Goal: Task Accomplishment & Management: Manage account settings

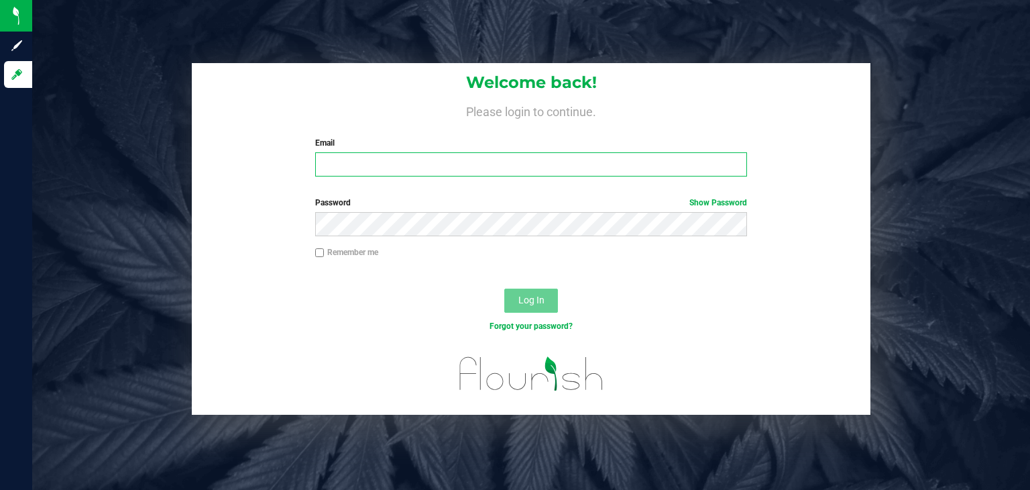
type input "[PERSON_NAME][EMAIL_ADDRESS][DOMAIN_NAME]"
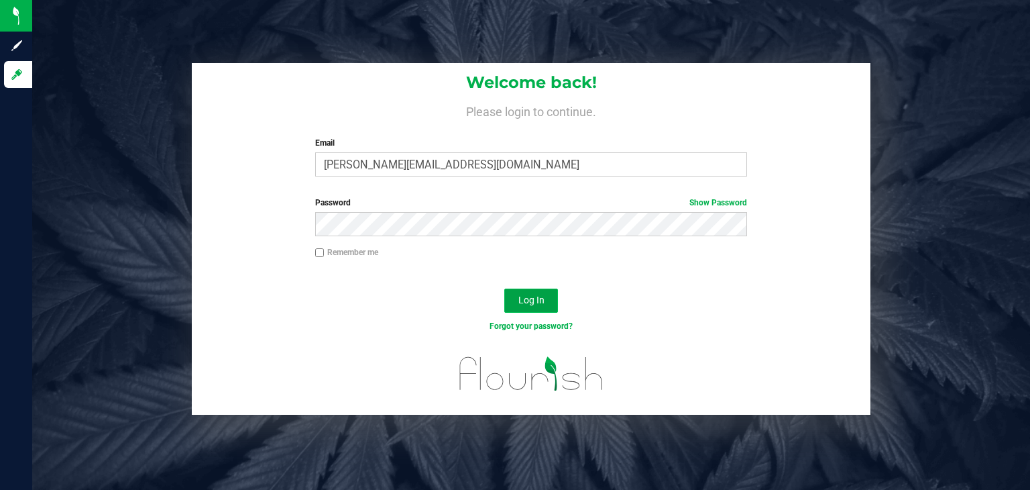
click at [545, 306] on button "Log In" at bounding box center [531, 300] width 54 height 24
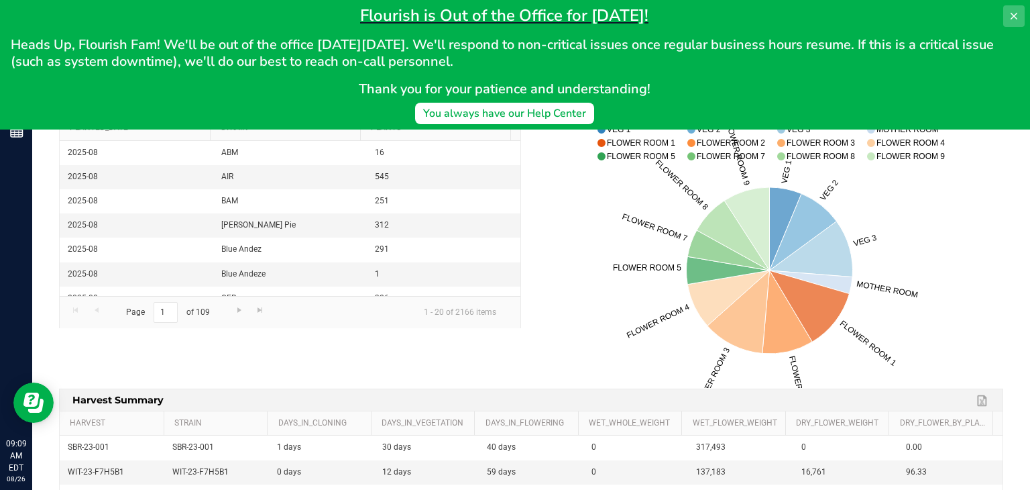
click at [1019, 19] on button at bounding box center [1013, 15] width 21 height 21
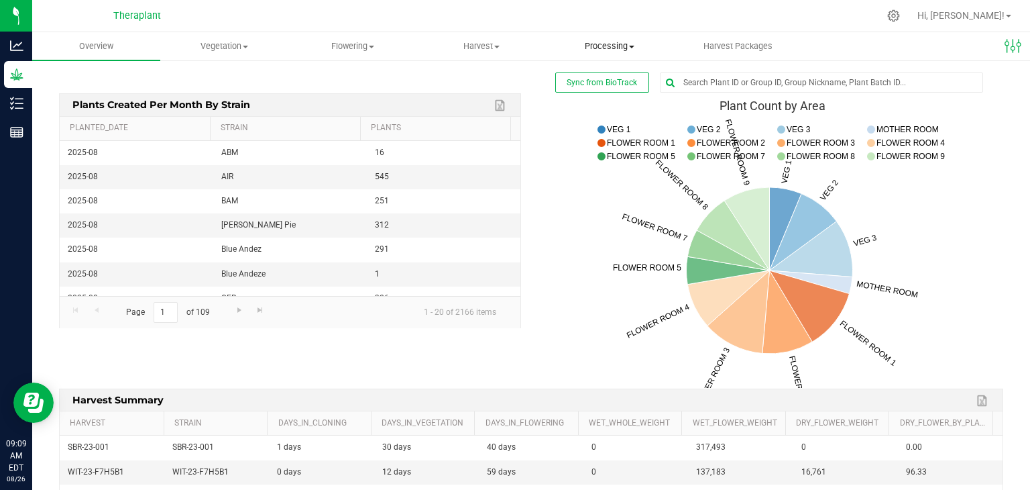
click at [617, 46] on span "Processing" at bounding box center [609, 46] width 127 height 12
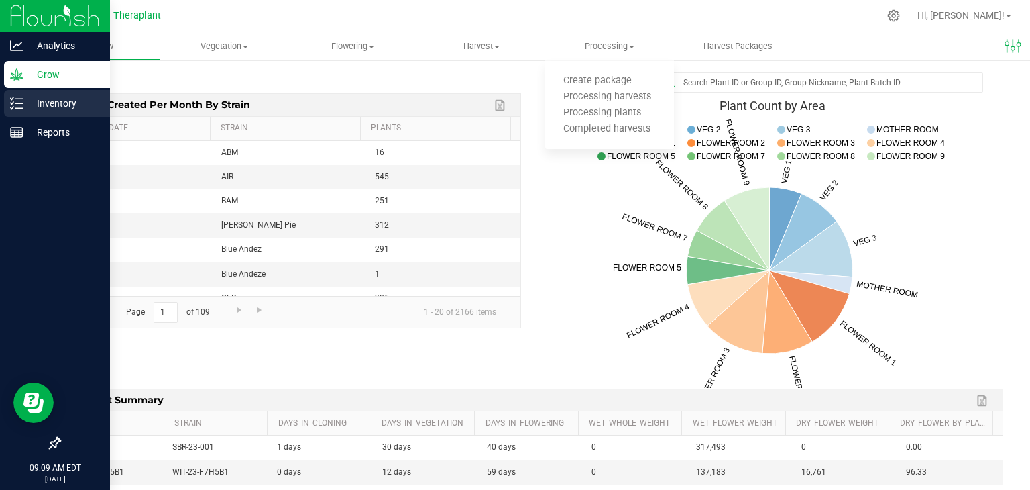
click at [16, 111] on div "Inventory" at bounding box center [57, 103] width 106 height 27
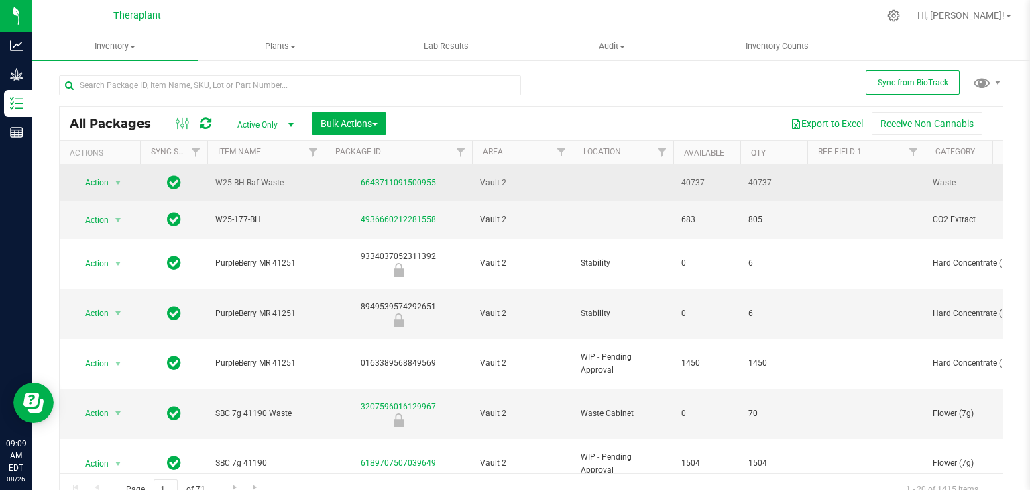
click at [728, 194] on td "40737" at bounding box center [706, 182] width 67 height 37
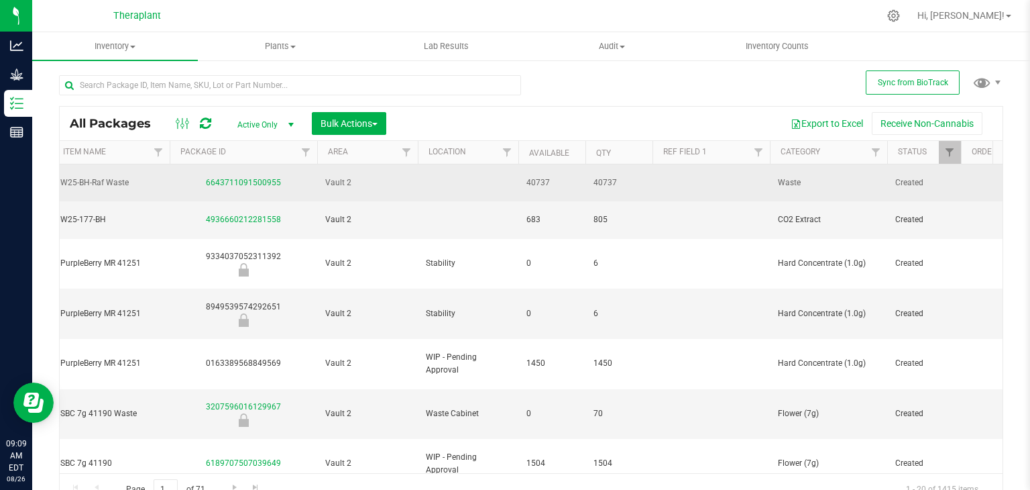
scroll to position [0, 158]
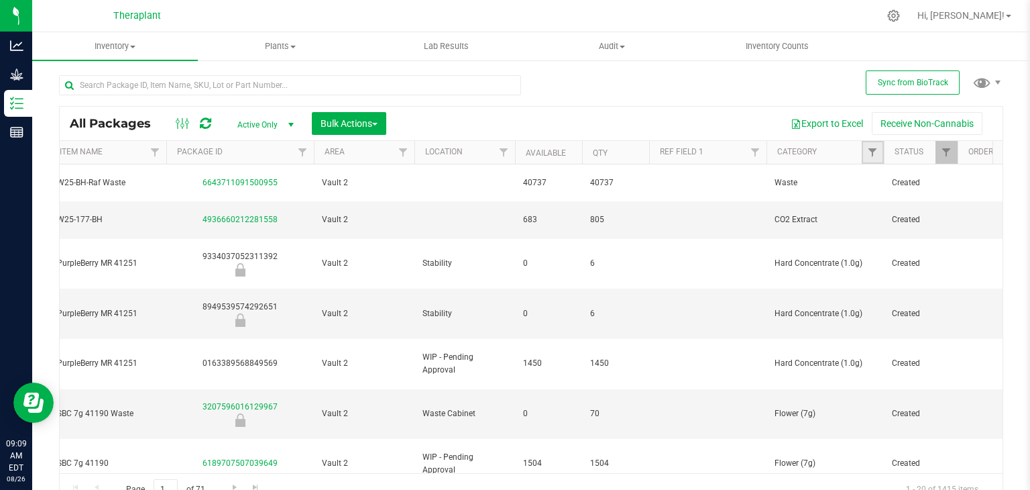
click at [878, 154] on link "Filter" at bounding box center [873, 152] width 22 height 23
click at [869, 152] on span "Filter" at bounding box center [872, 152] width 11 height 11
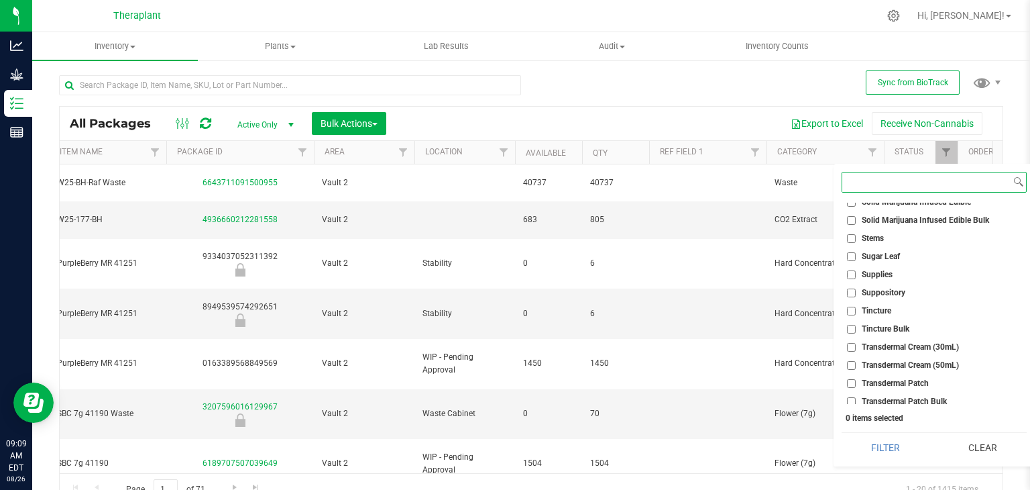
scroll to position [2546, 0]
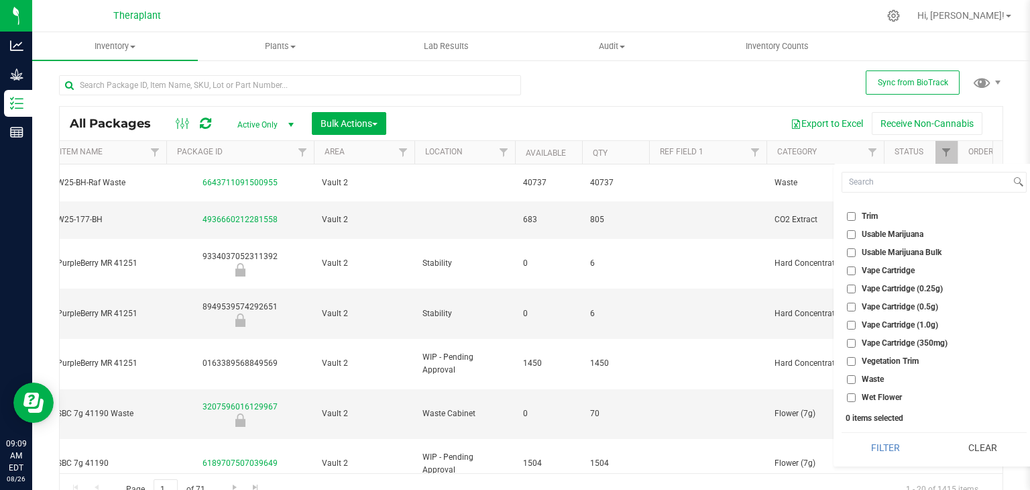
click at [876, 378] on span "Waste" at bounding box center [873, 379] width 22 height 8
click at [856, 378] on input "Waste" at bounding box center [851, 379] width 9 height 9
checkbox input "true"
click at [878, 453] on button "Filter" at bounding box center [886, 448] width 88 height 30
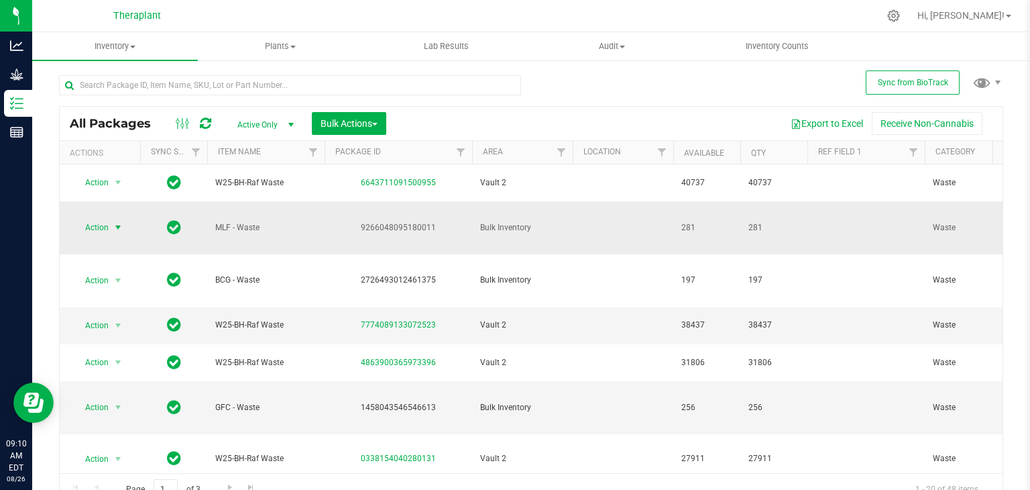
click at [114, 226] on span "select" at bounding box center [118, 227] width 11 height 11
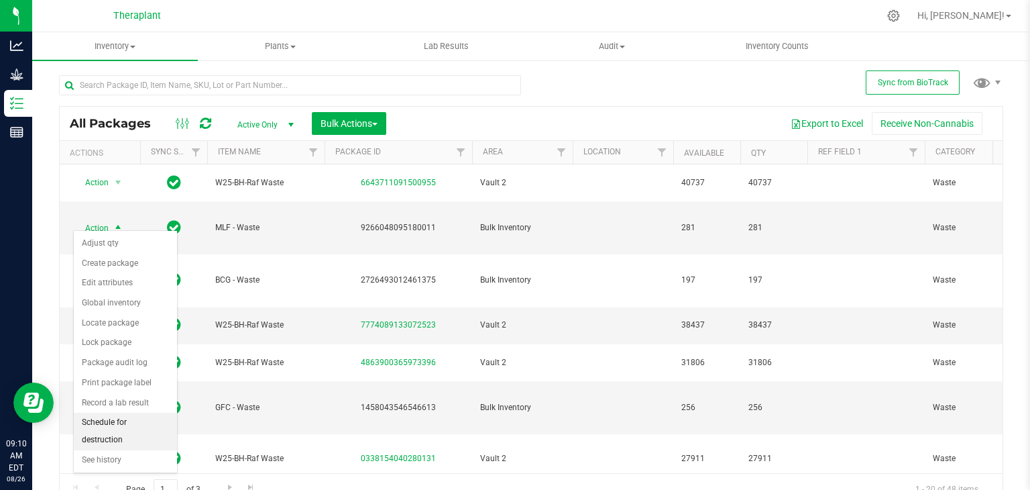
click at [119, 416] on li "Schedule for destruction" at bounding box center [125, 430] width 103 height 37
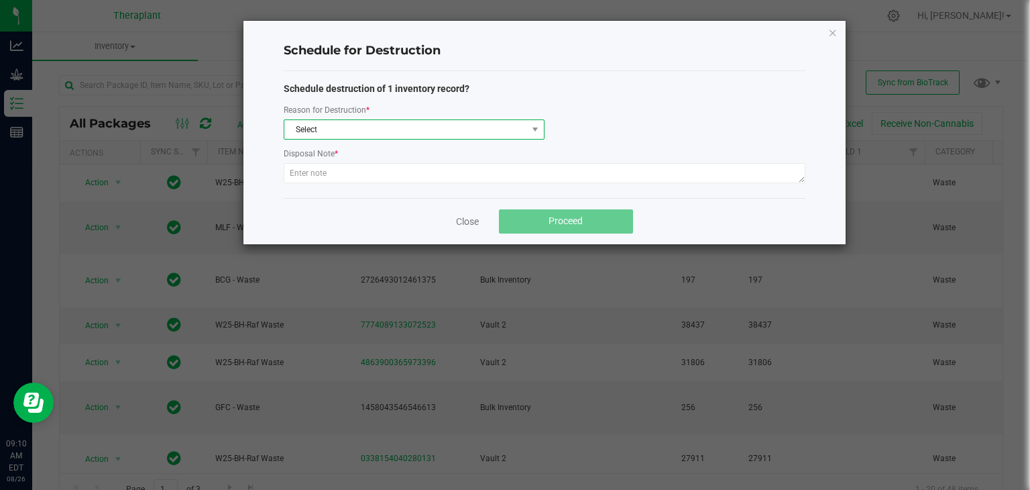
click at [342, 128] on span "Select" at bounding box center [405, 129] width 243 height 19
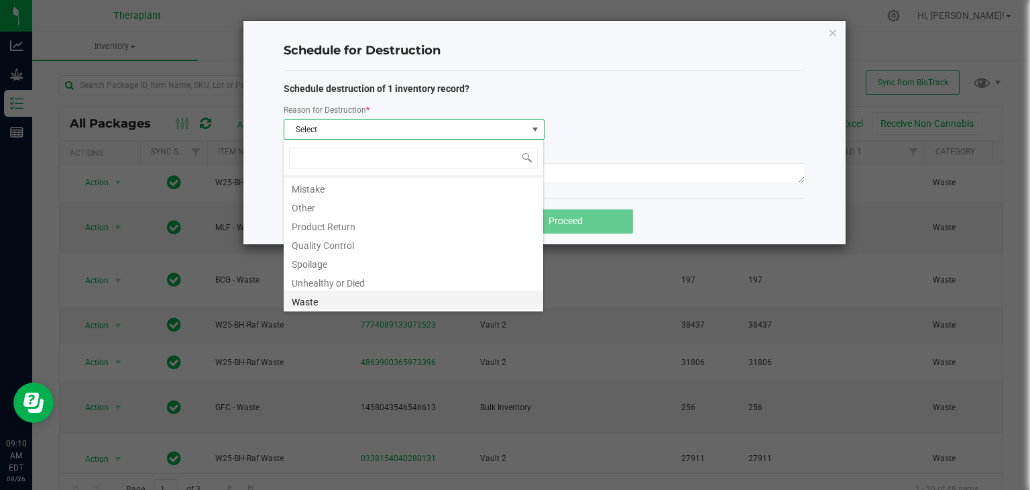
scroll to position [15, 0]
click at [327, 302] on li "Waste" at bounding box center [414, 300] width 260 height 19
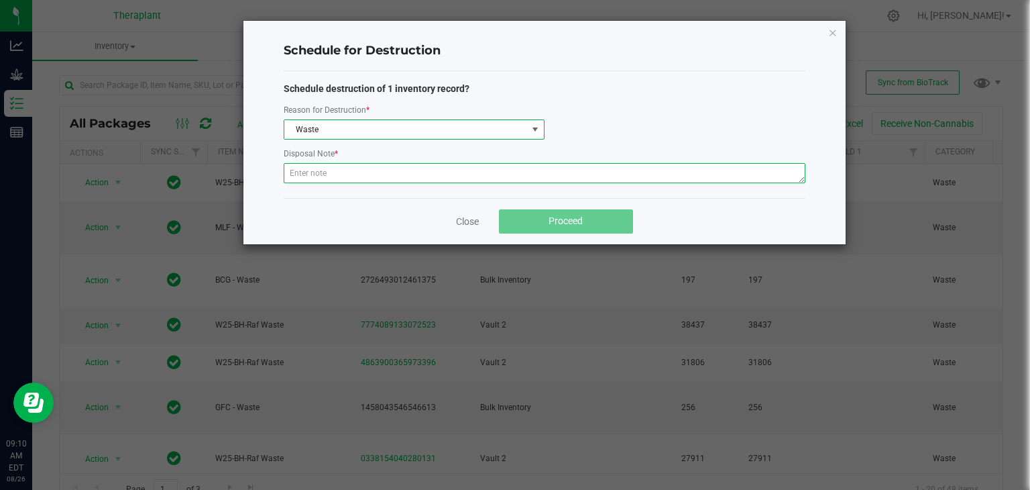
click at [394, 181] on textarea at bounding box center [545, 173] width 522 height 20
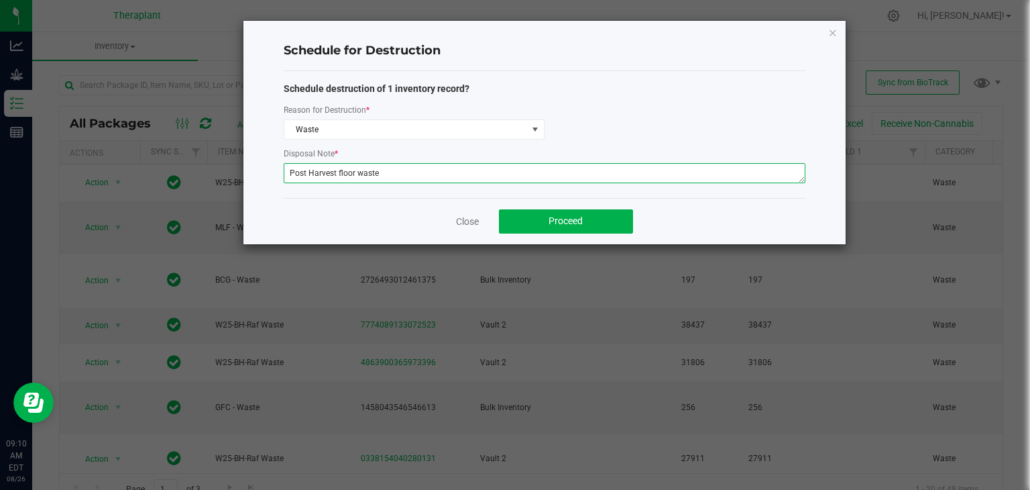
drag, startPoint x: 394, startPoint y: 181, endPoint x: 289, endPoint y: 184, distance: 104.7
click at [289, 184] on div "Post Harvest floor waste" at bounding box center [545, 175] width 522 height 24
type textarea "Post Harvest floor waste"
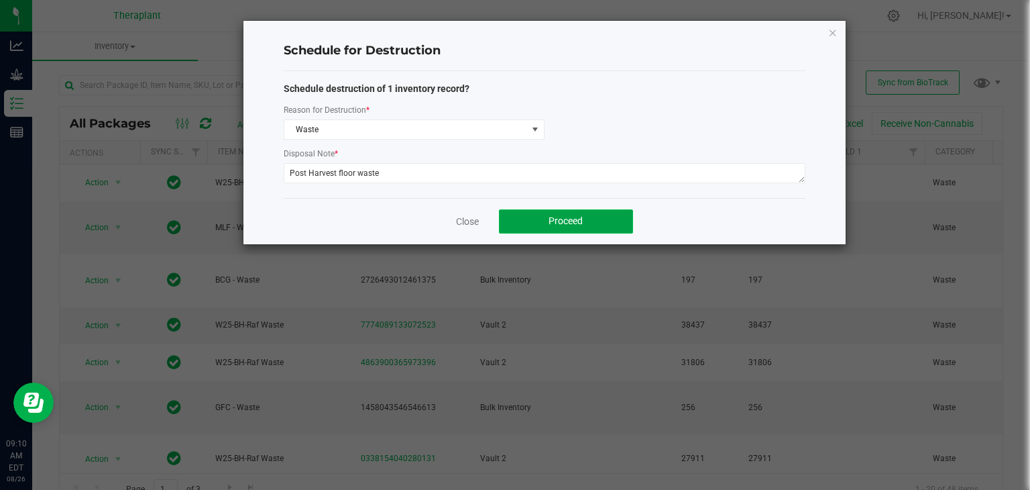
click at [591, 213] on button "Proceed" at bounding box center [566, 221] width 134 height 24
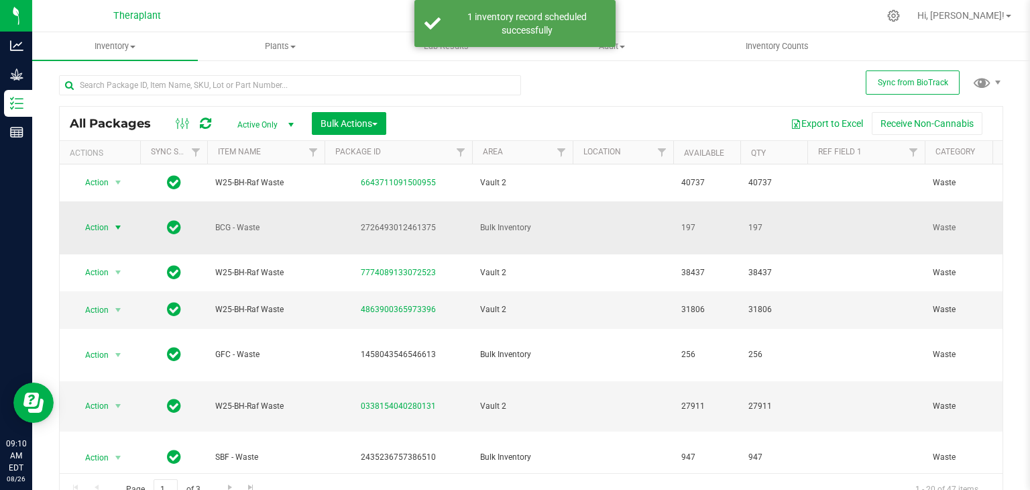
click at [115, 222] on span "select" at bounding box center [118, 227] width 11 height 11
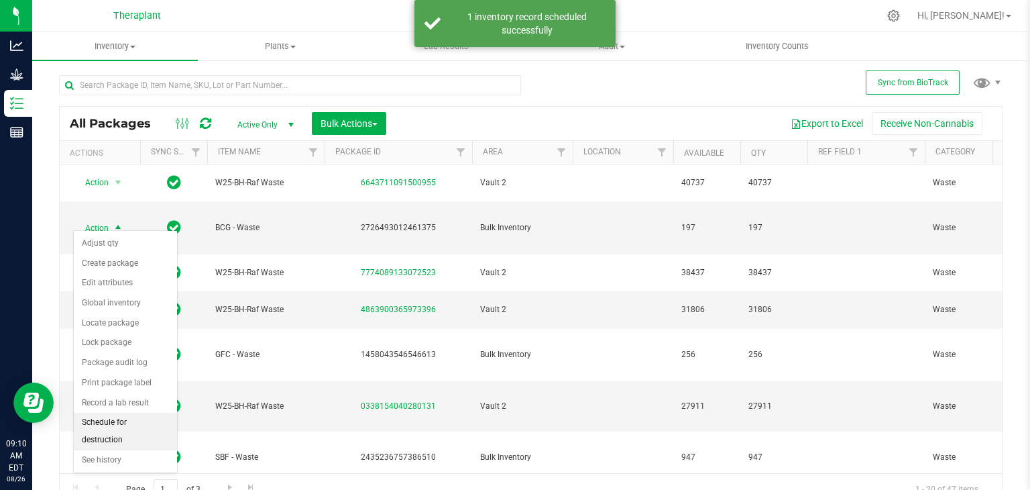
click at [121, 421] on li "Schedule for destruction" at bounding box center [125, 430] width 103 height 37
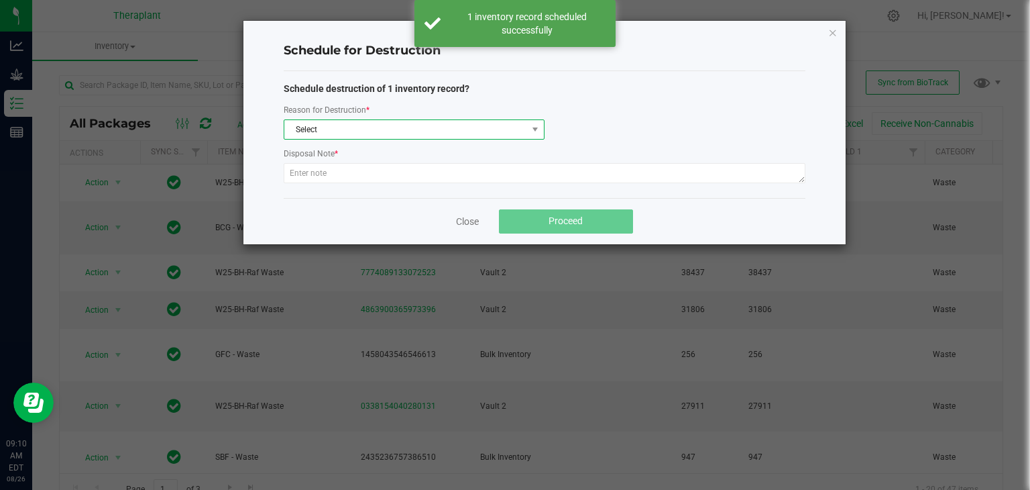
click at [394, 135] on span "Select" at bounding box center [405, 129] width 243 height 19
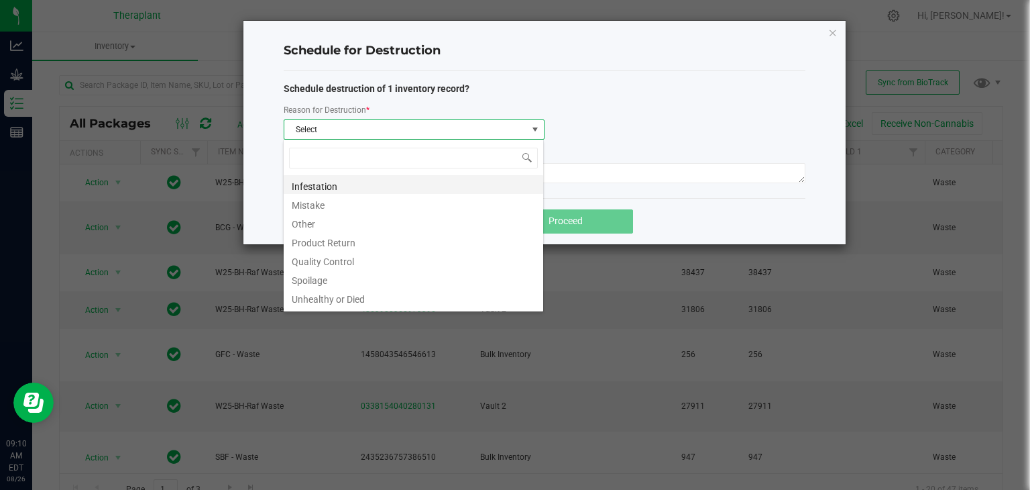
scroll to position [16, 0]
click at [337, 304] on li "Waste" at bounding box center [414, 299] width 260 height 19
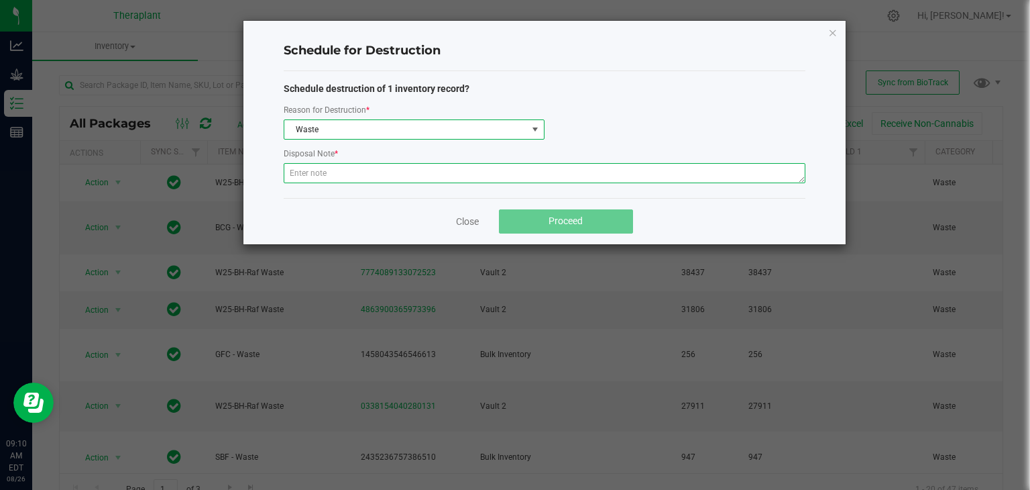
click at [373, 175] on textarea at bounding box center [545, 173] width 522 height 20
paste textarea "Post Harvest floor waste"
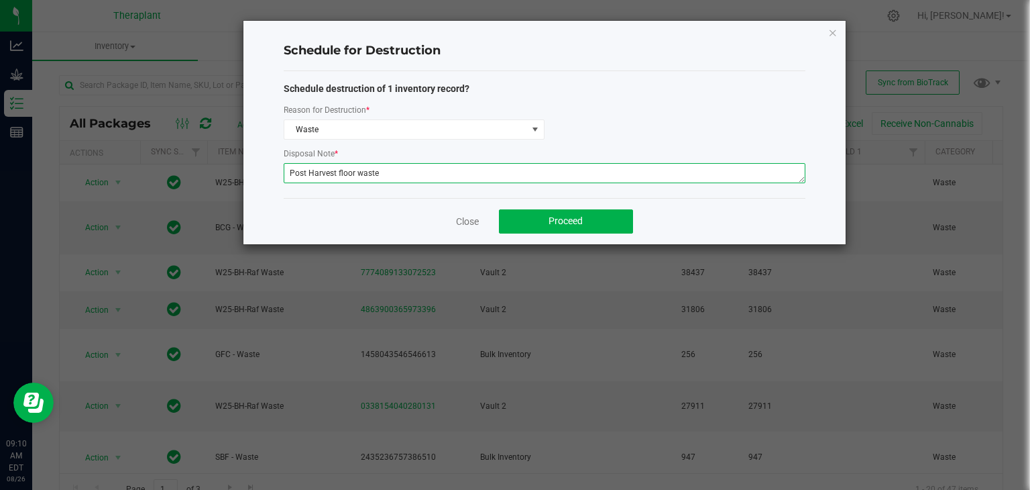
click at [373, 175] on textarea "Post Harvest floor waste" at bounding box center [545, 173] width 522 height 20
type textarea "Post Harvest floor waste"
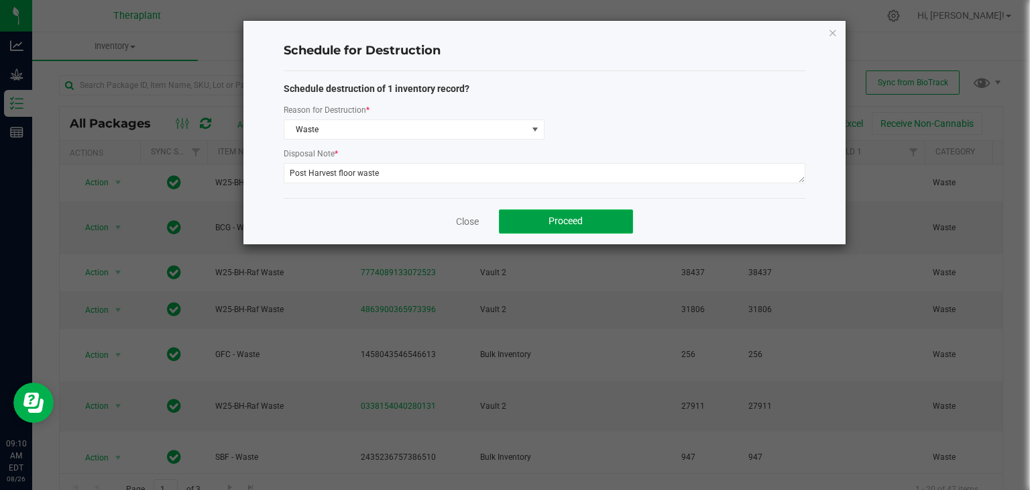
click at [573, 212] on button "Proceed" at bounding box center [566, 221] width 134 height 24
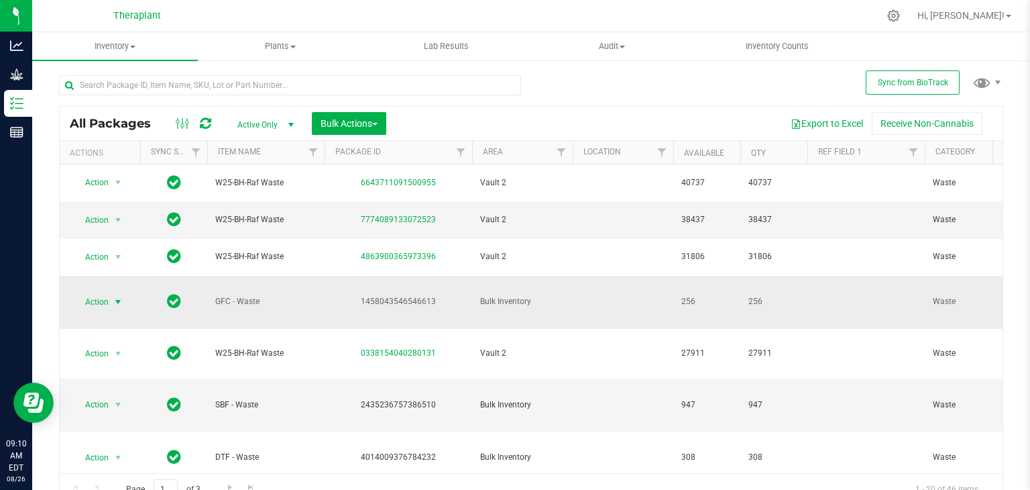
click at [118, 296] on span "select" at bounding box center [118, 301] width 11 height 11
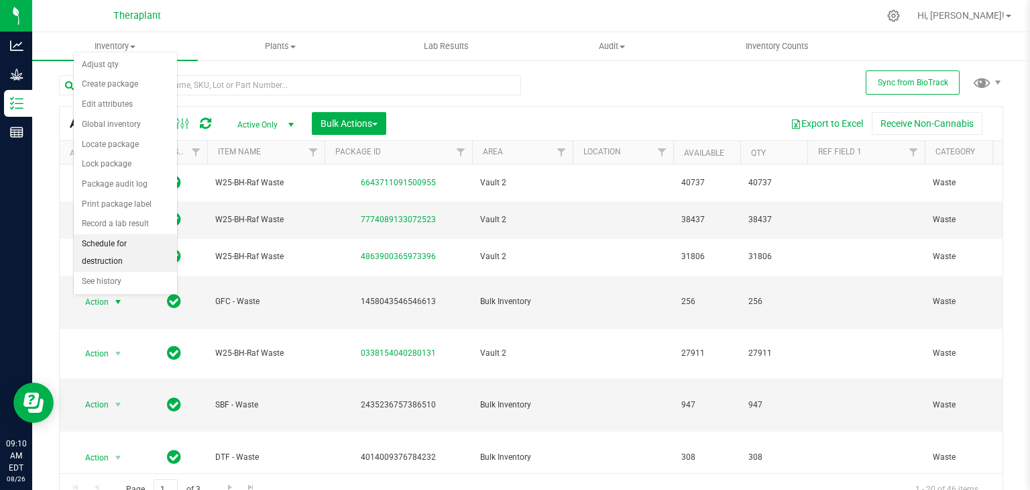
click at [126, 235] on li "Schedule for destruction" at bounding box center [125, 252] width 103 height 37
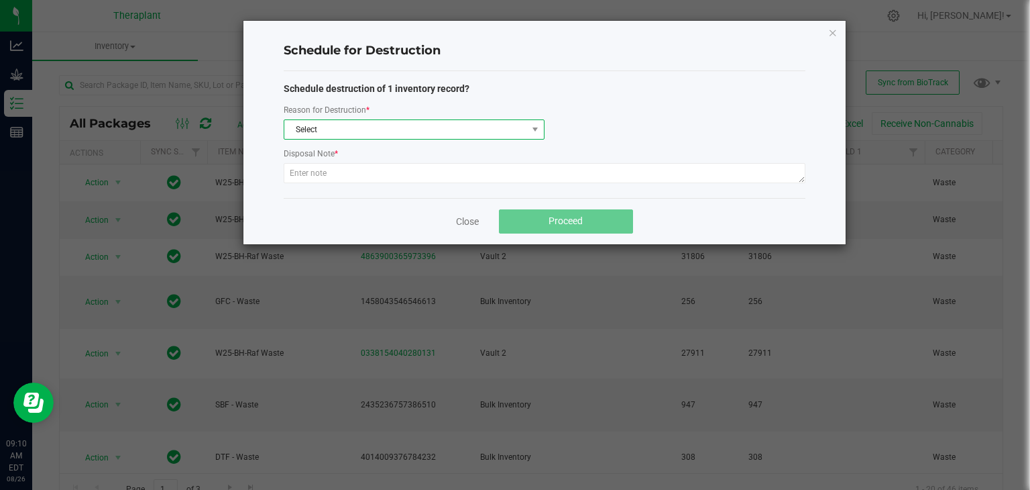
click at [351, 132] on span "Select" at bounding box center [405, 129] width 243 height 19
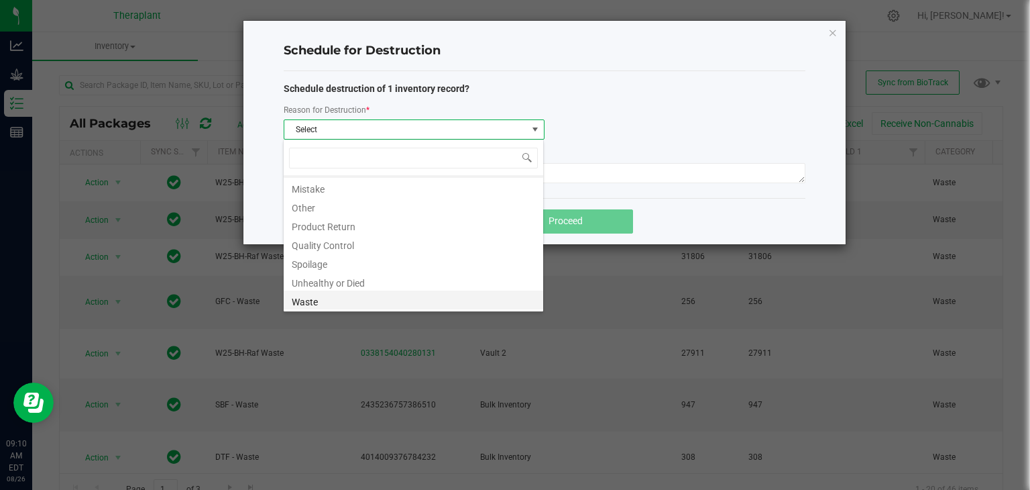
click at [343, 297] on li "Waste" at bounding box center [414, 299] width 260 height 19
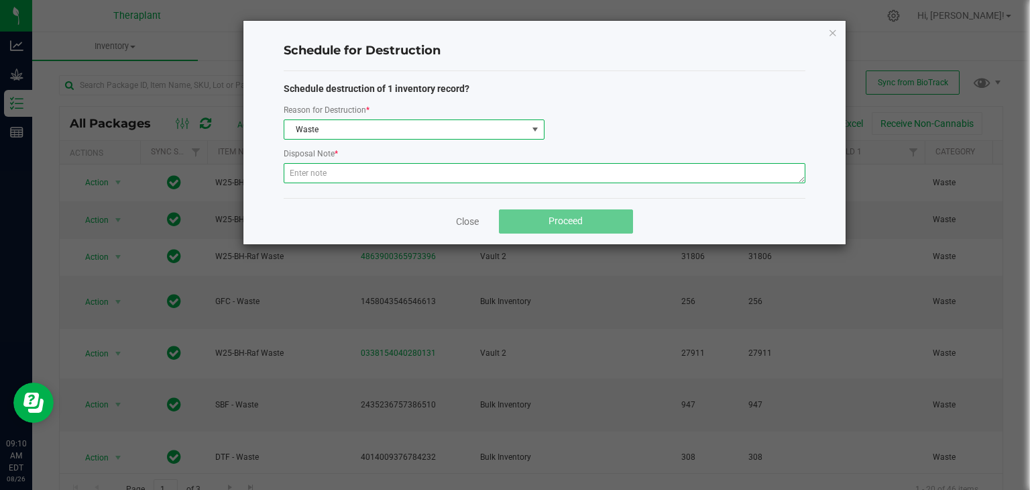
click at [389, 174] on textarea at bounding box center [545, 173] width 522 height 20
paste textarea "Post Harvest floor waste"
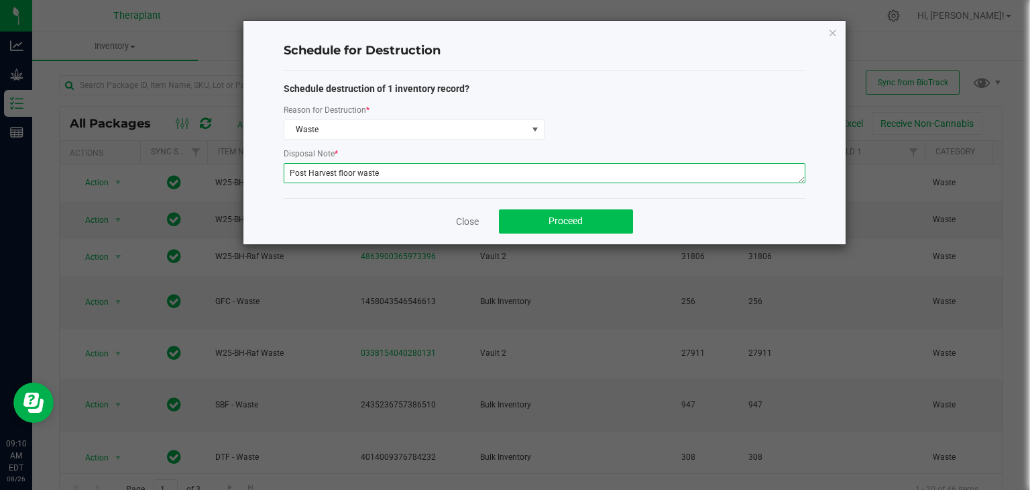
type textarea "Post Harvest floor waste"
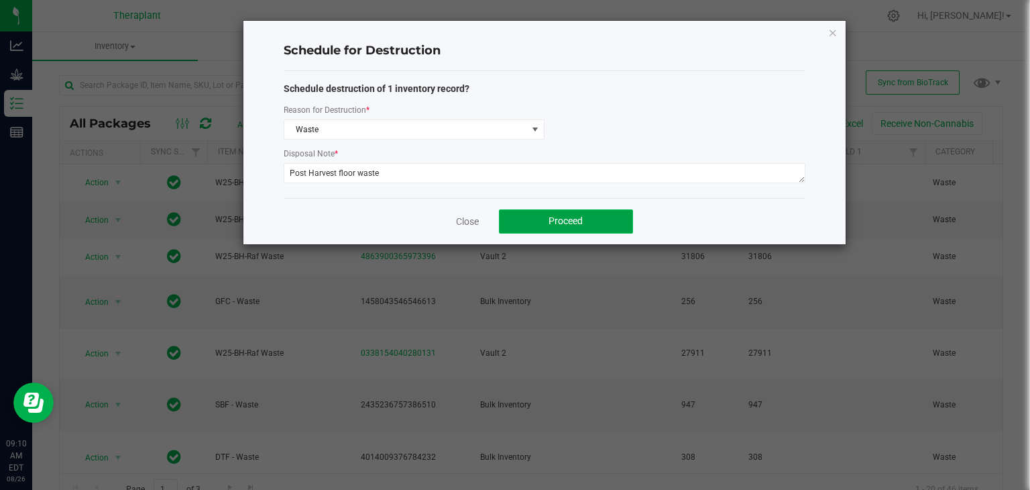
click at [591, 215] on button "Proceed" at bounding box center [566, 221] width 134 height 24
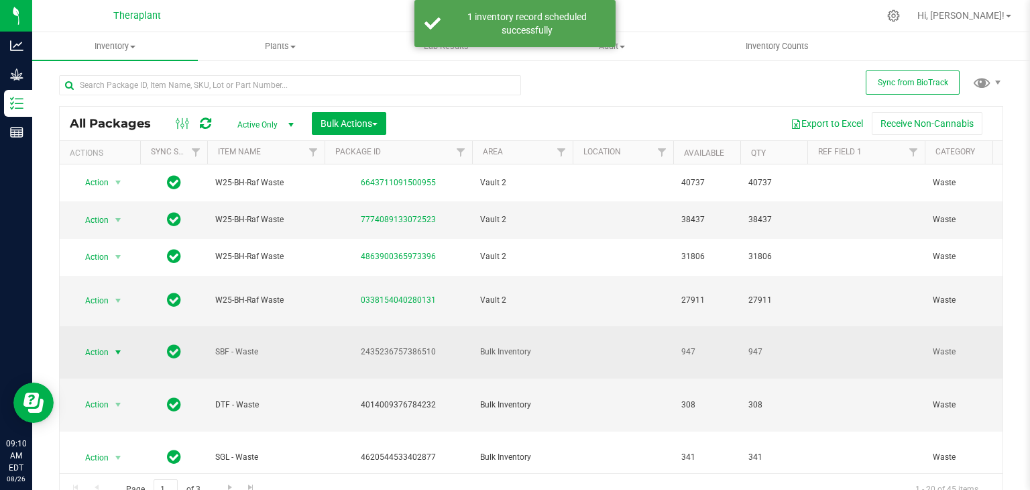
click at [124, 343] on span "select" at bounding box center [118, 352] width 17 height 19
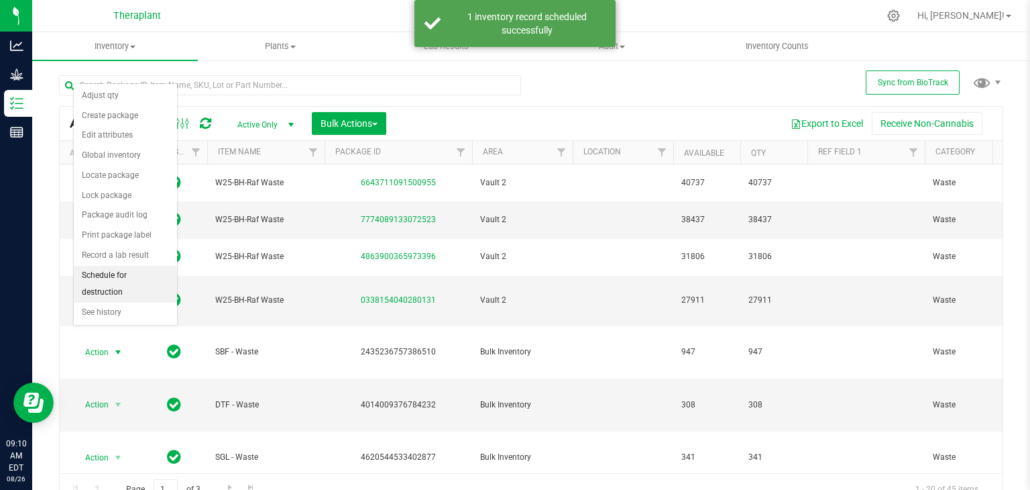
click at [131, 272] on li "Schedule for destruction" at bounding box center [125, 284] width 103 height 37
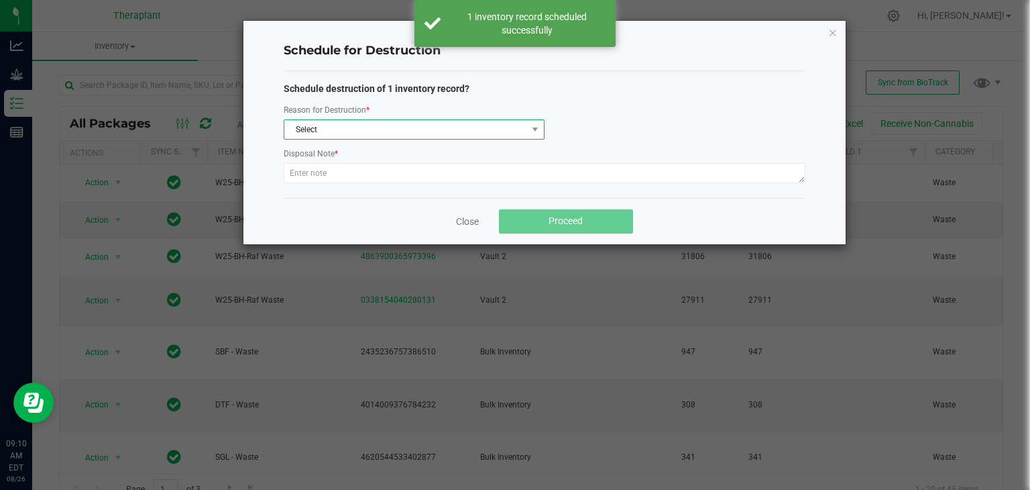
click at [353, 124] on span "Select" at bounding box center [405, 129] width 243 height 19
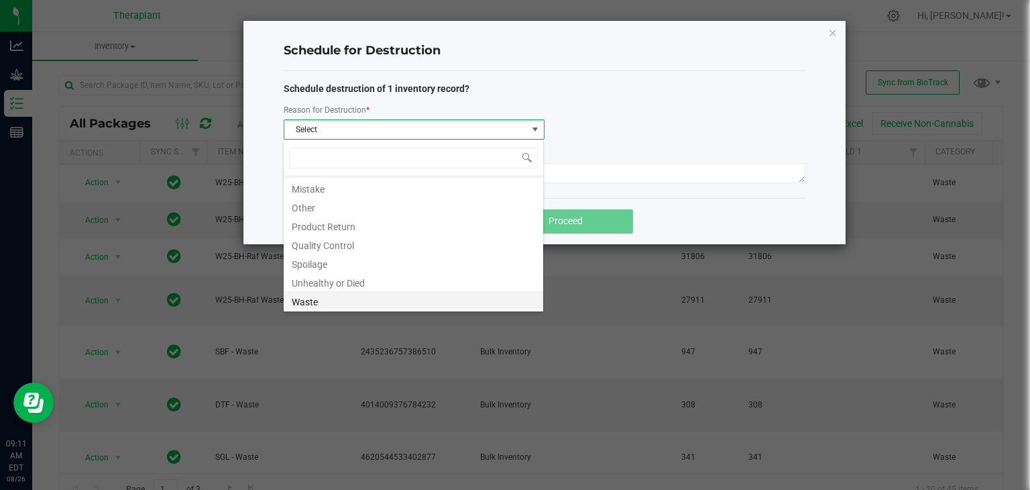
click at [351, 298] on li "Waste" at bounding box center [414, 299] width 260 height 19
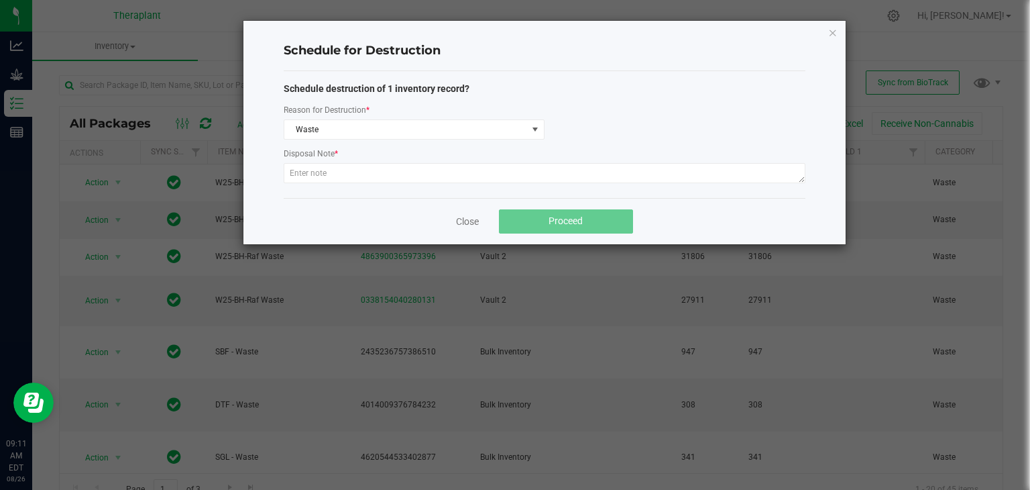
click at [397, 184] on div at bounding box center [545, 175] width 522 height 24
click at [396, 152] on div "Disposal Note *" at bounding box center [545, 154] width 522 height 17
click at [397, 166] on textarea at bounding box center [545, 173] width 522 height 20
paste textarea "Post Harvest floor waste"
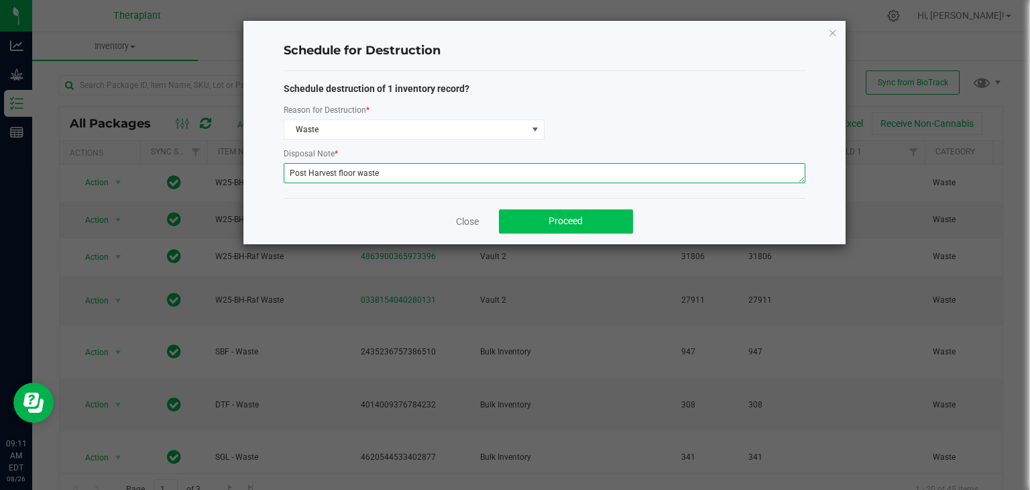
type textarea "Post Harvest floor waste"
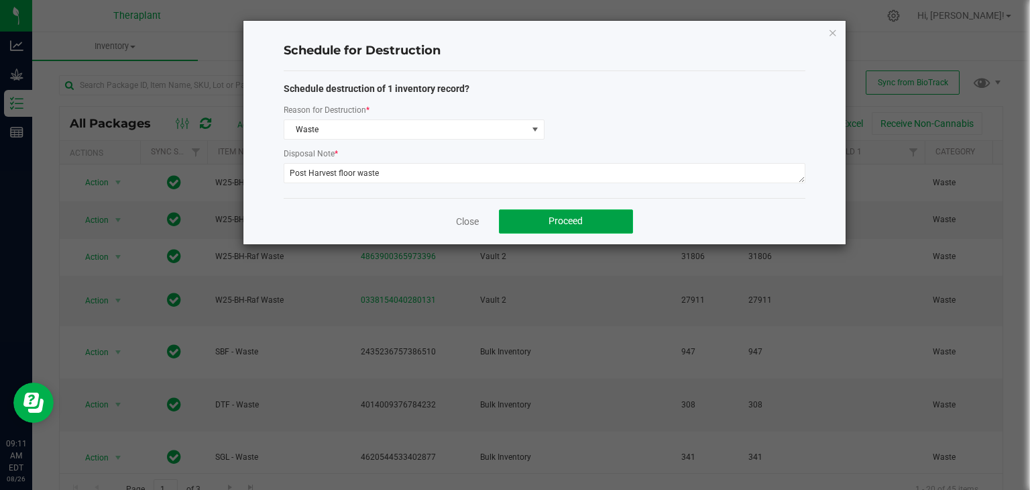
click at [595, 227] on button "Proceed" at bounding box center [566, 221] width 134 height 24
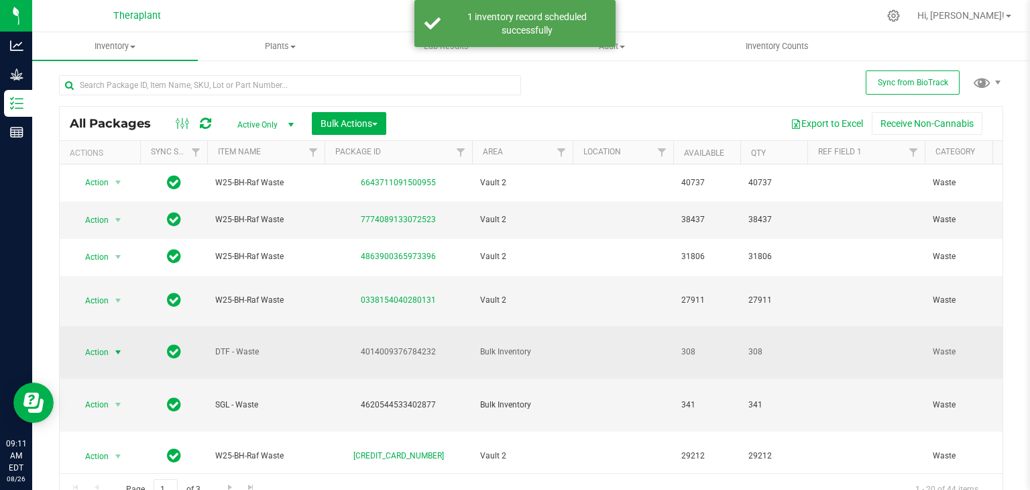
click at [119, 347] on span "select" at bounding box center [118, 352] width 11 height 11
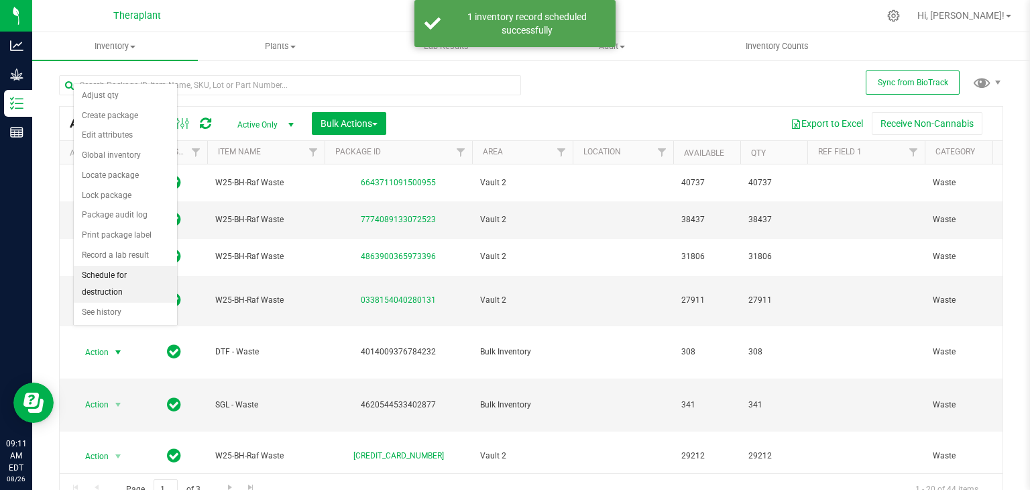
click at [121, 271] on li "Schedule for destruction" at bounding box center [125, 284] width 103 height 37
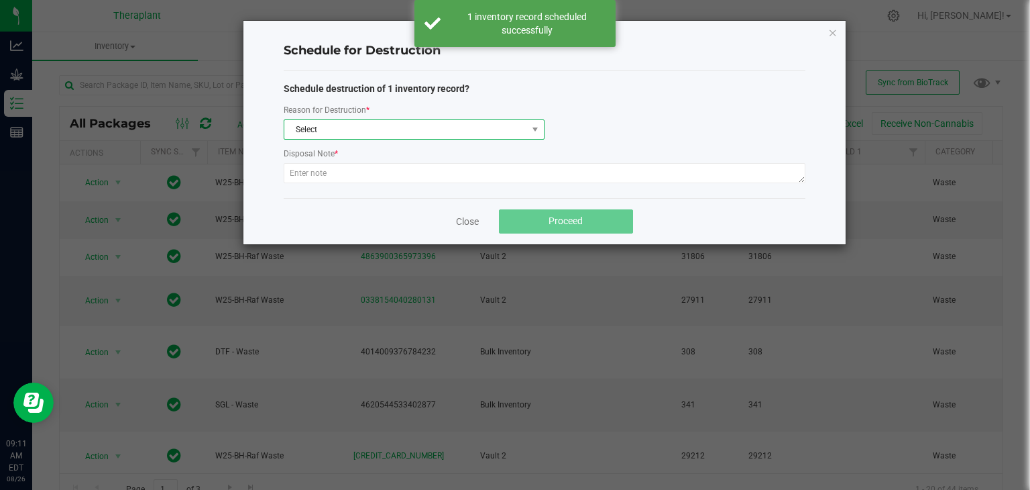
click at [448, 135] on span "Select" at bounding box center [405, 129] width 243 height 19
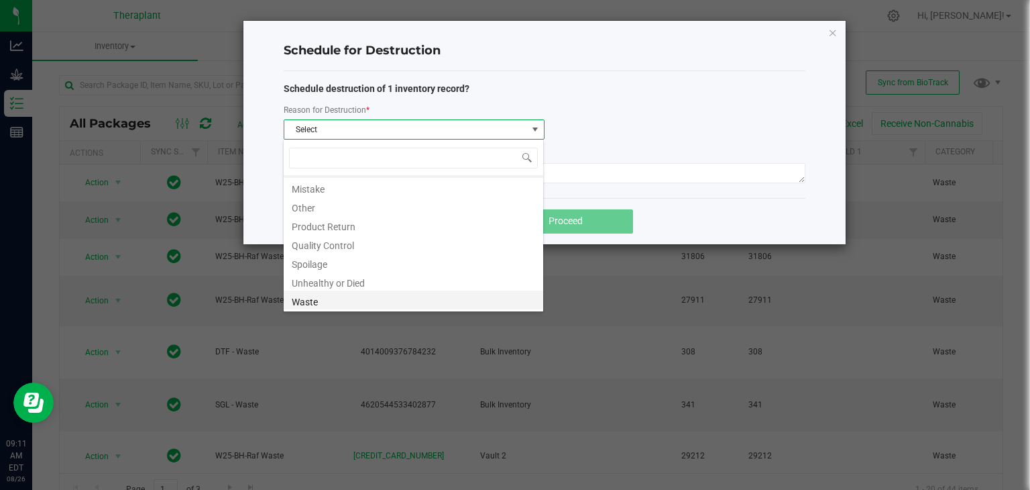
click at [383, 298] on li "Waste" at bounding box center [414, 299] width 260 height 19
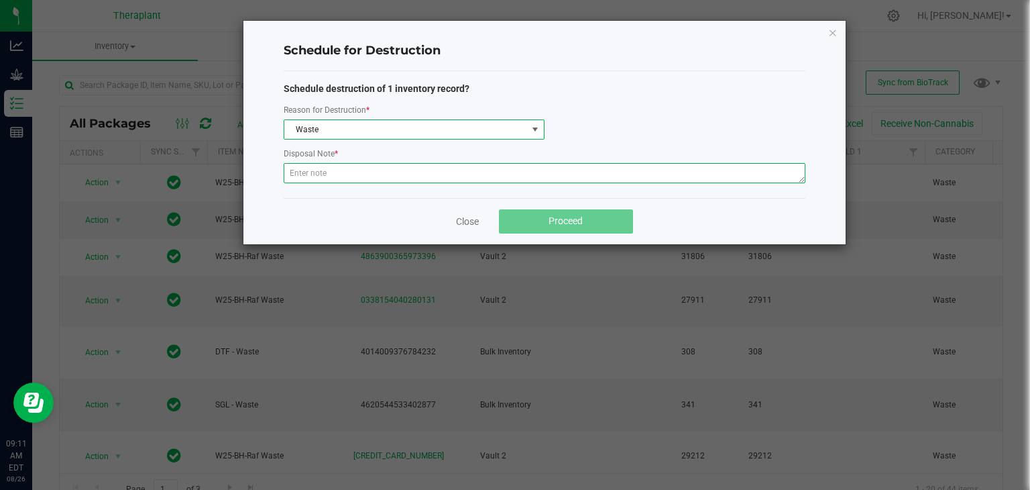
click at [400, 170] on textarea at bounding box center [545, 173] width 522 height 20
paste textarea "Post Harvest floor waste"
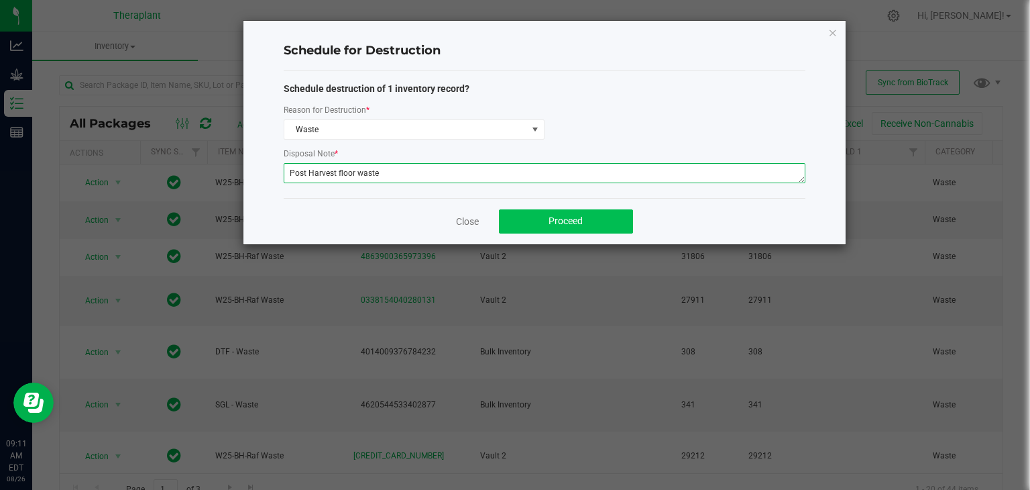
type textarea "Post Harvest floor waste"
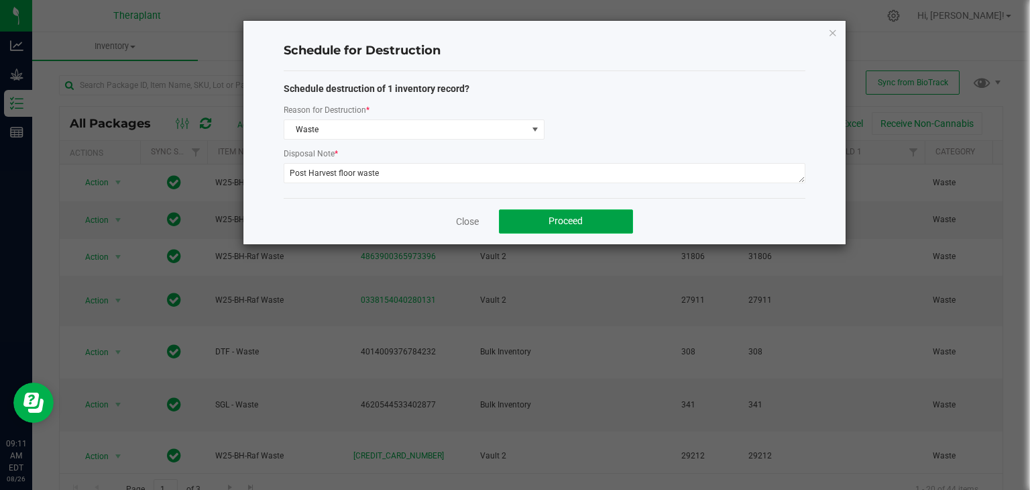
click at [542, 219] on button "Proceed" at bounding box center [566, 221] width 134 height 24
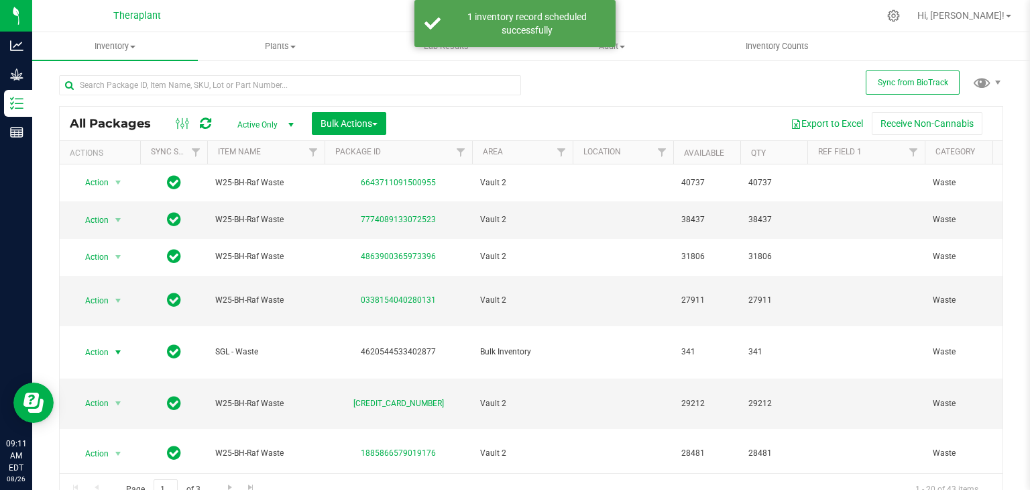
click at [119, 347] on span "select" at bounding box center [118, 352] width 11 height 11
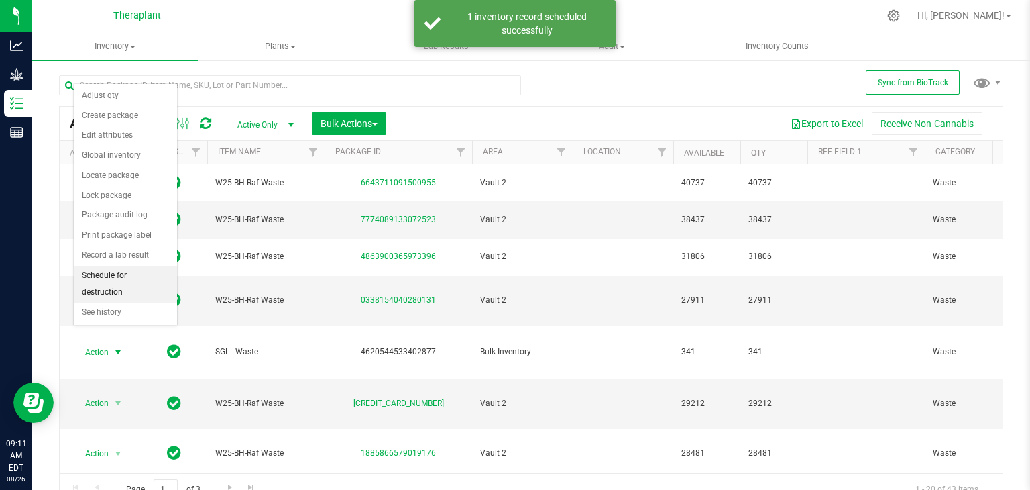
click at [156, 277] on li "Schedule for destruction" at bounding box center [125, 284] width 103 height 37
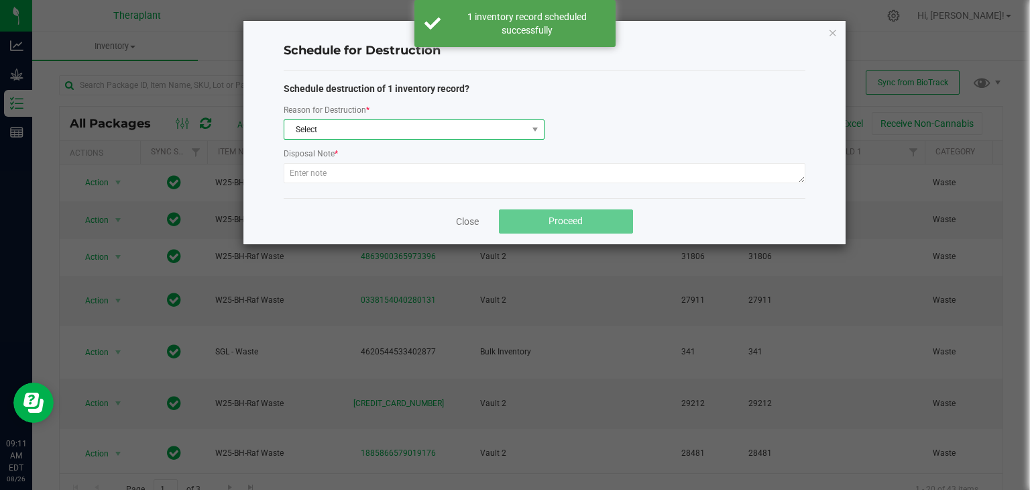
click at [354, 137] on span "Select" at bounding box center [405, 129] width 243 height 19
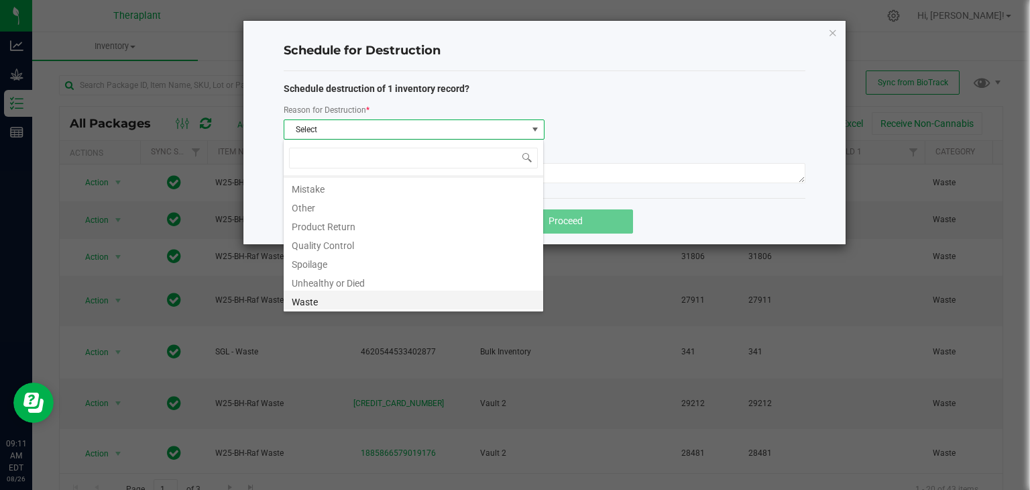
click at [320, 304] on li "Waste" at bounding box center [414, 299] width 260 height 19
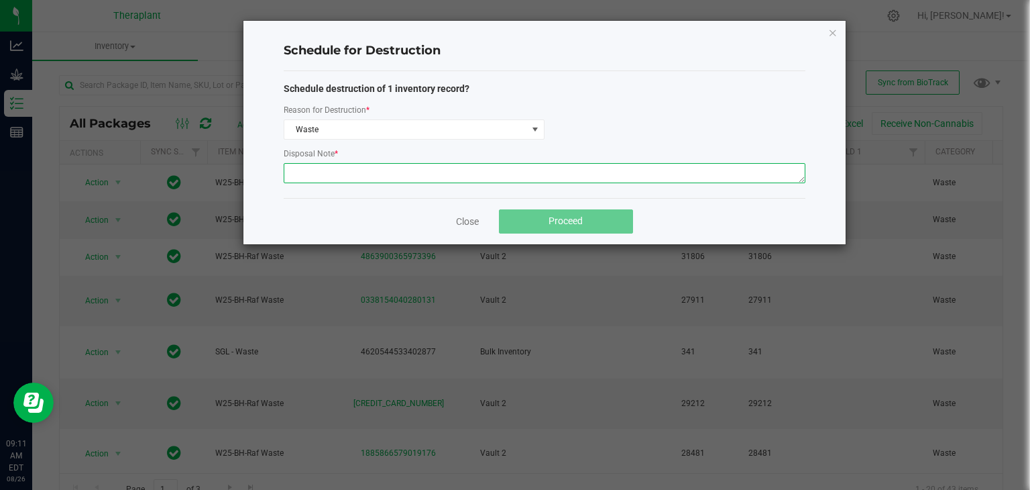
click at [435, 174] on textarea at bounding box center [545, 173] width 522 height 20
paste textarea "Post Harvest floor waste"
type textarea "Post Harvest floor waste"
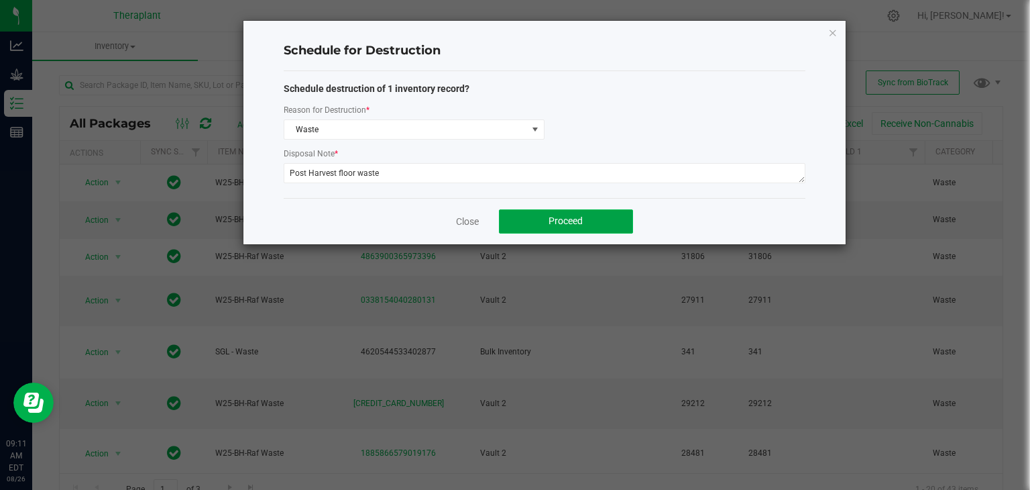
click at [536, 226] on button "Proceed" at bounding box center [566, 221] width 134 height 24
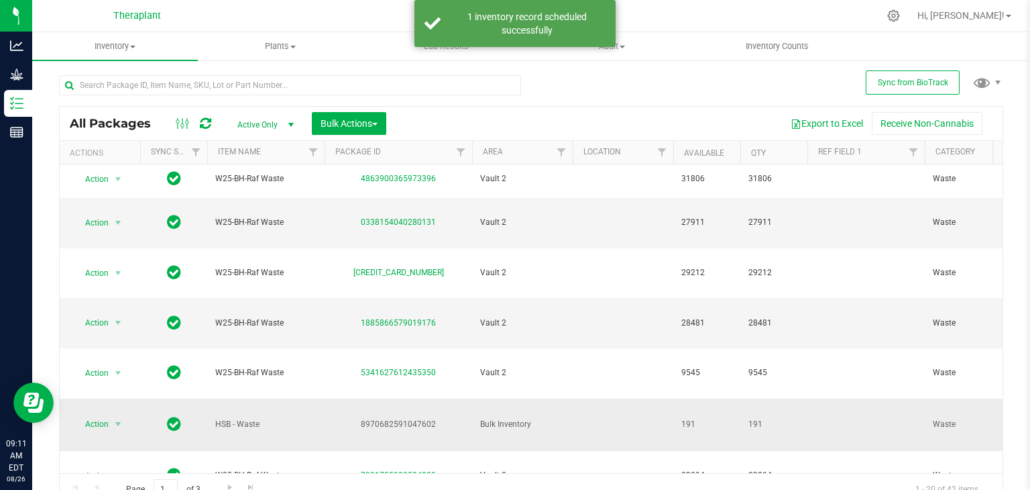
scroll to position [110, 0]
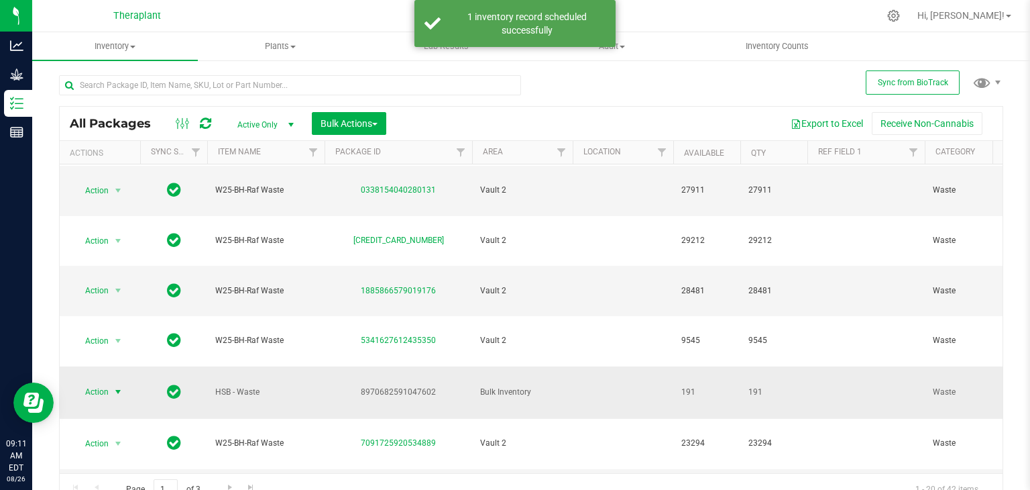
click at [120, 386] on span "select" at bounding box center [118, 391] width 11 height 11
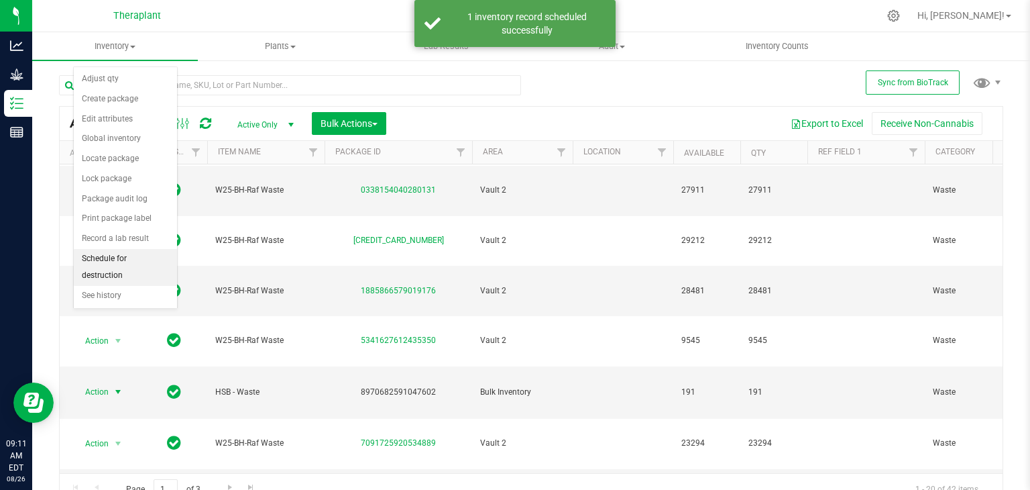
click at [118, 255] on li "Schedule for destruction" at bounding box center [125, 267] width 103 height 37
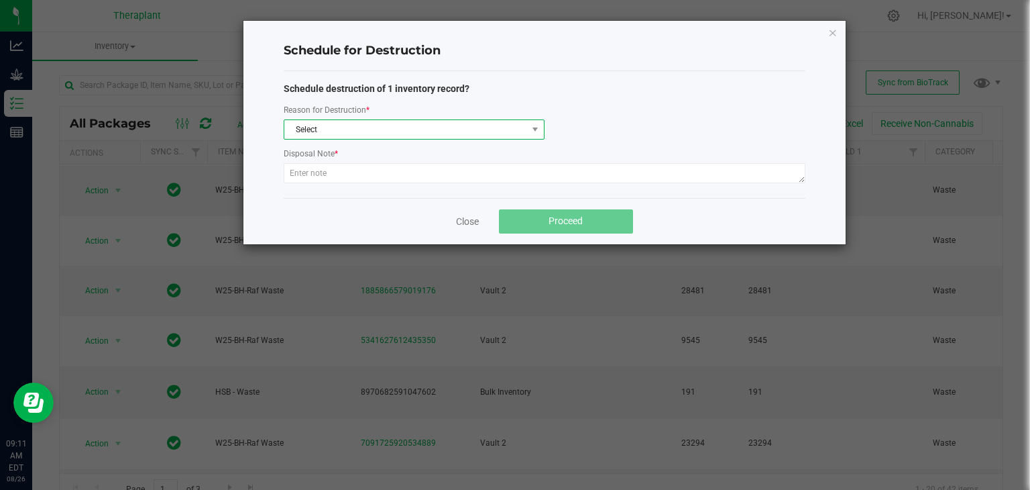
click at [341, 123] on span "Select" at bounding box center [405, 129] width 243 height 19
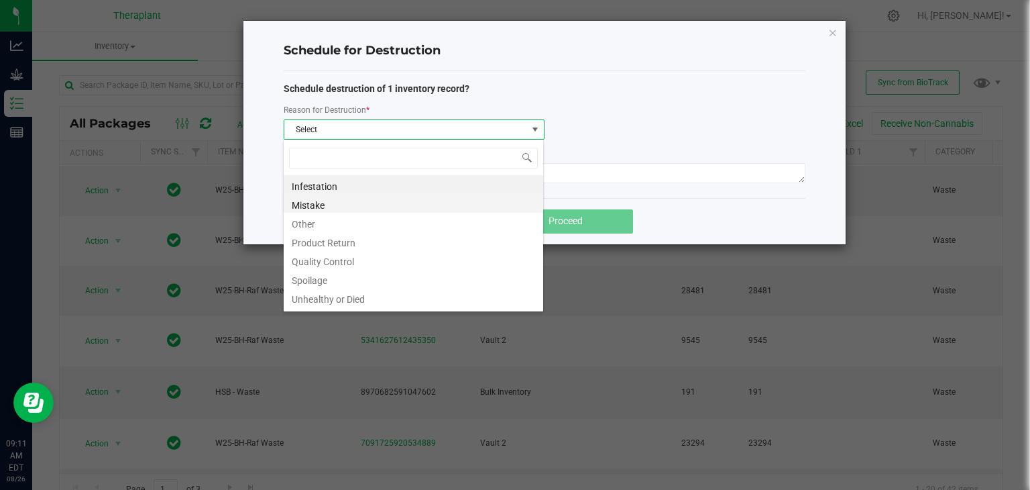
scroll to position [16, 0]
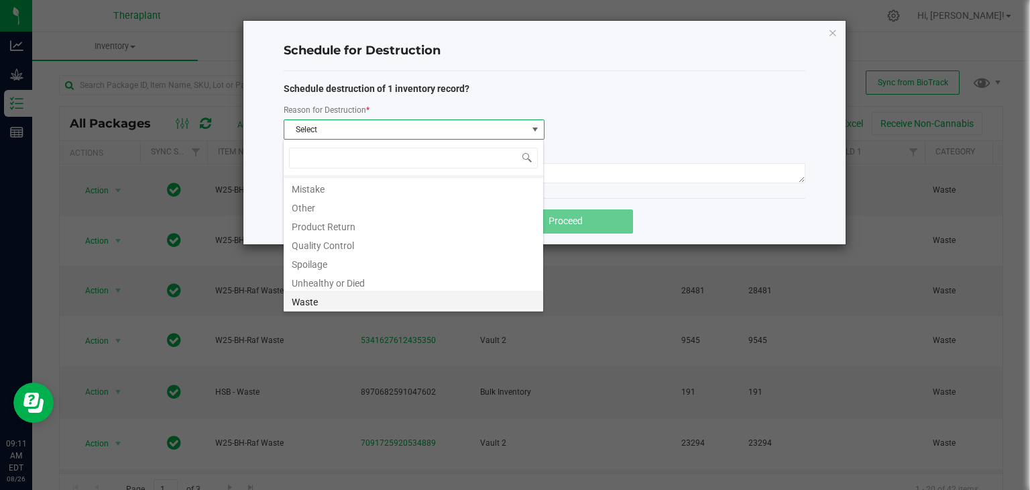
click at [325, 296] on li "Waste" at bounding box center [414, 299] width 260 height 19
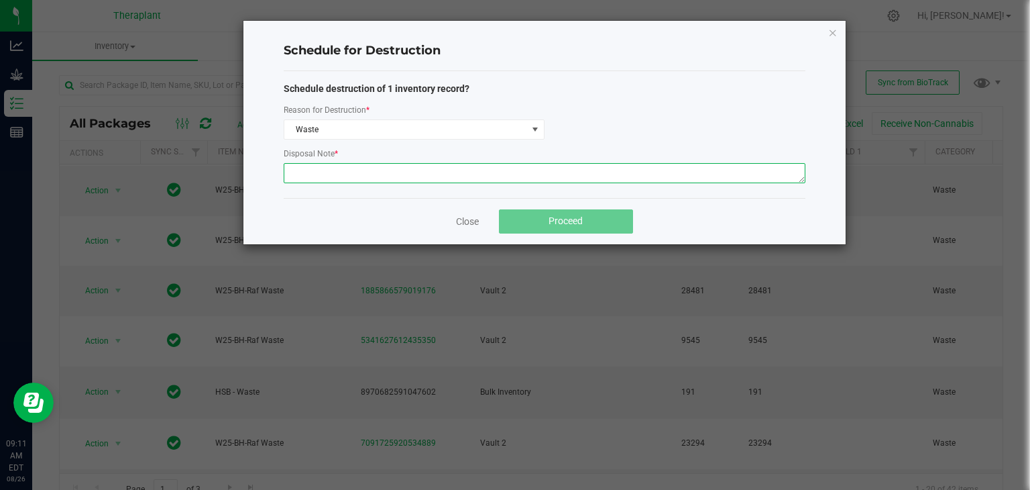
click at [347, 175] on textarea at bounding box center [545, 173] width 522 height 20
paste textarea "Post Harvest floor waste"
type textarea "Post Harvest floor waste"
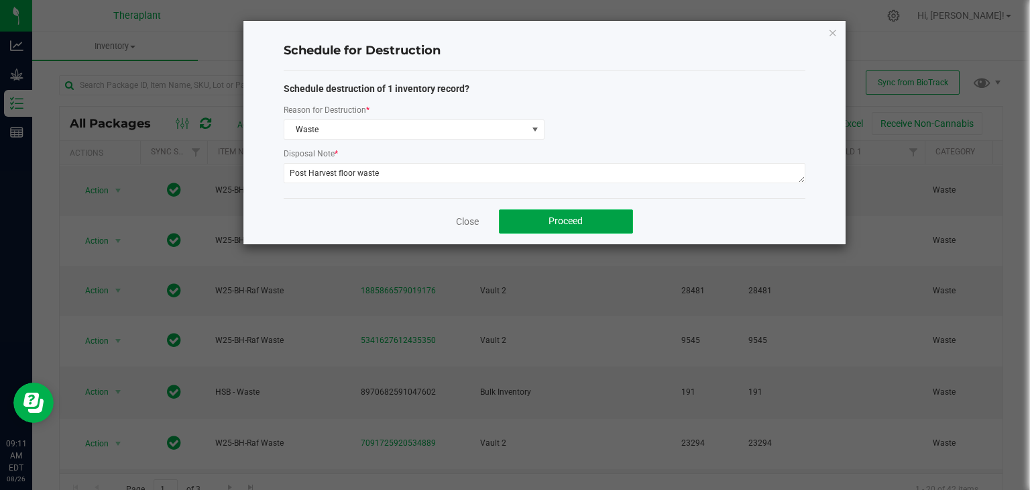
click at [534, 212] on button "Proceed" at bounding box center [566, 221] width 134 height 24
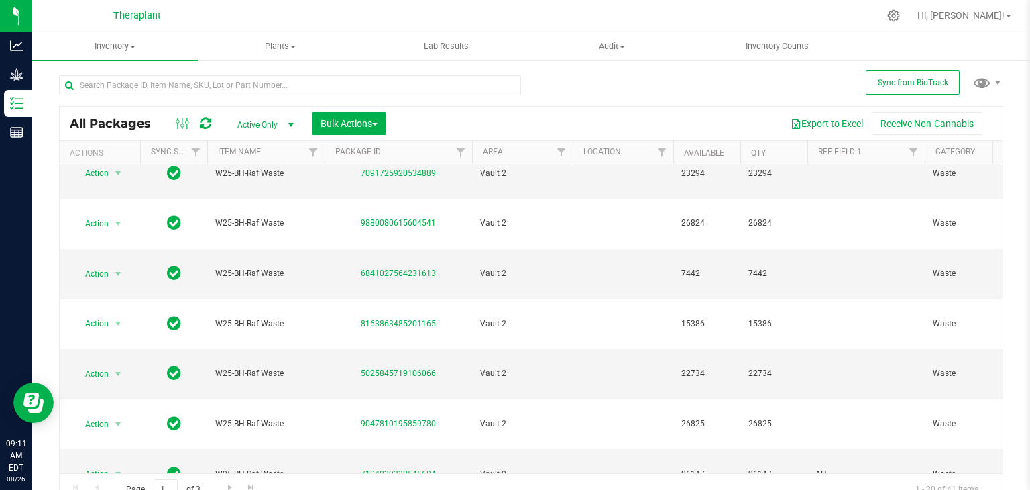
scroll to position [0, 0]
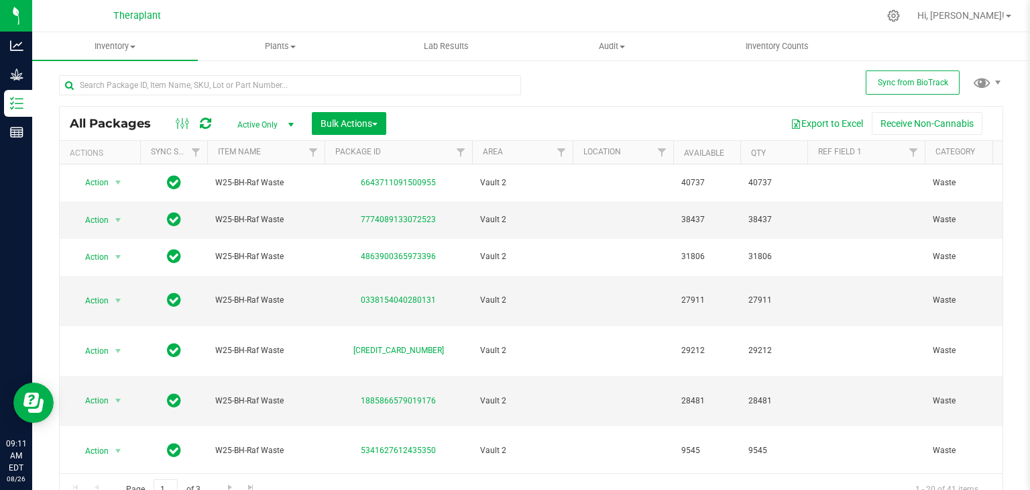
click at [268, 110] on div "All Packages Active Only Active Only Lab Samples Locked All External Internal B…" at bounding box center [531, 124] width 943 height 34
click at [268, 126] on span "Active Only" at bounding box center [263, 124] width 74 height 19
click at [255, 202] on li "All" at bounding box center [262, 206] width 72 height 20
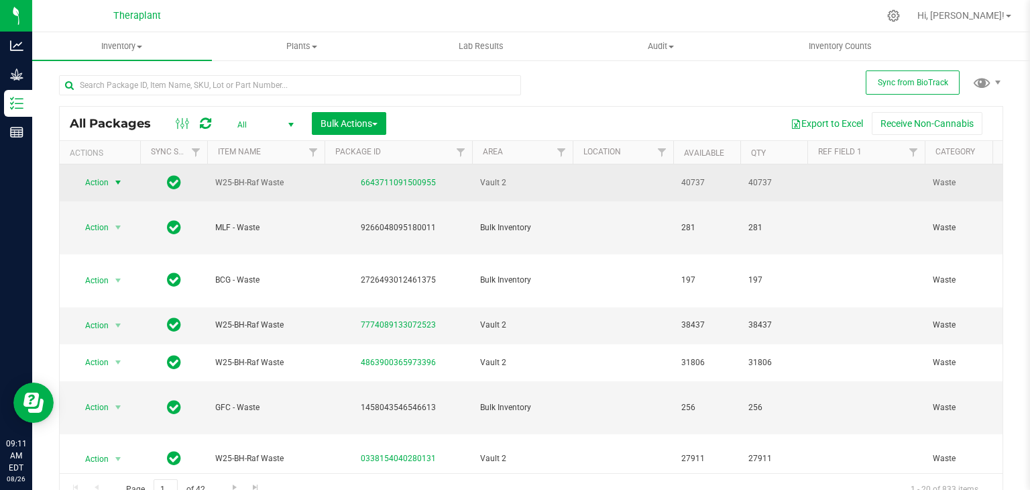
click at [121, 178] on span "select" at bounding box center [118, 182] width 11 height 11
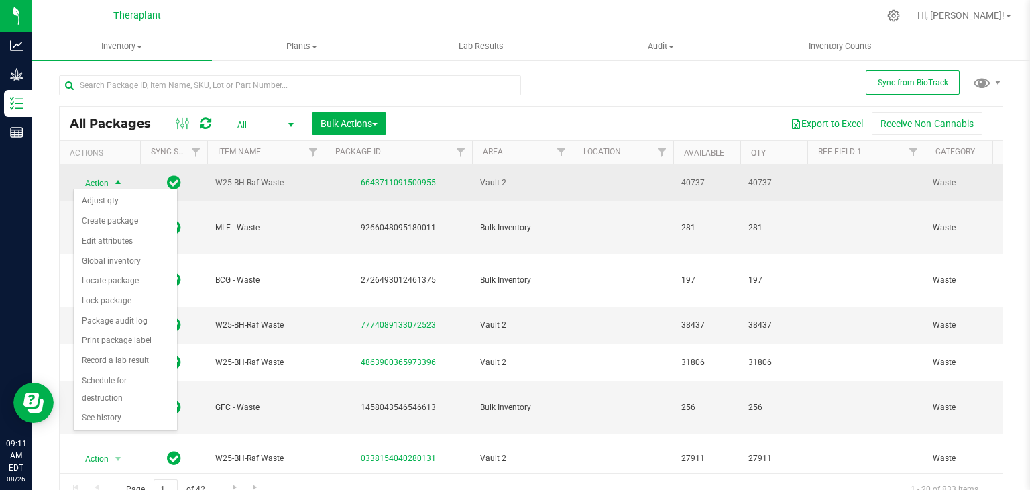
click at [121, 178] on span "select" at bounding box center [118, 183] width 11 height 11
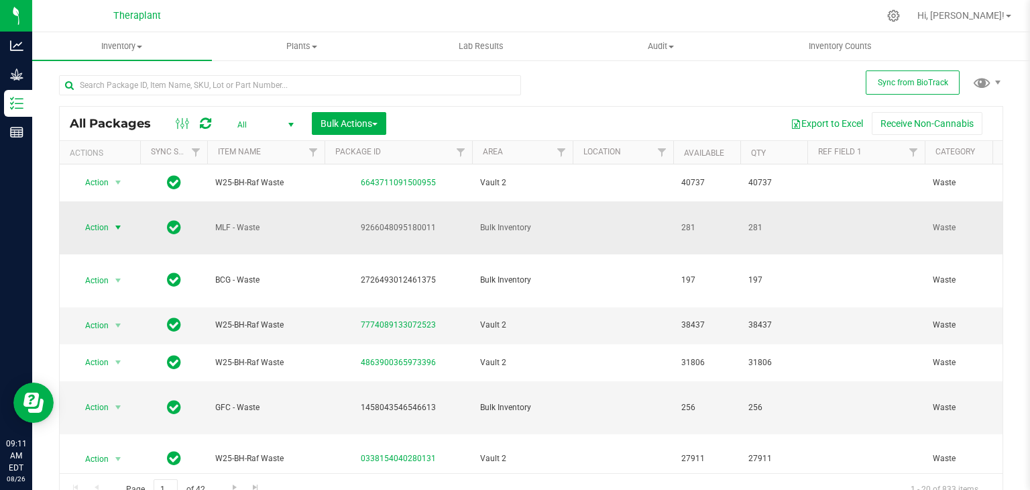
click at [114, 222] on span "select" at bounding box center [118, 227] width 11 height 11
click at [118, 241] on li "Destroy package" at bounding box center [116, 243] width 84 height 20
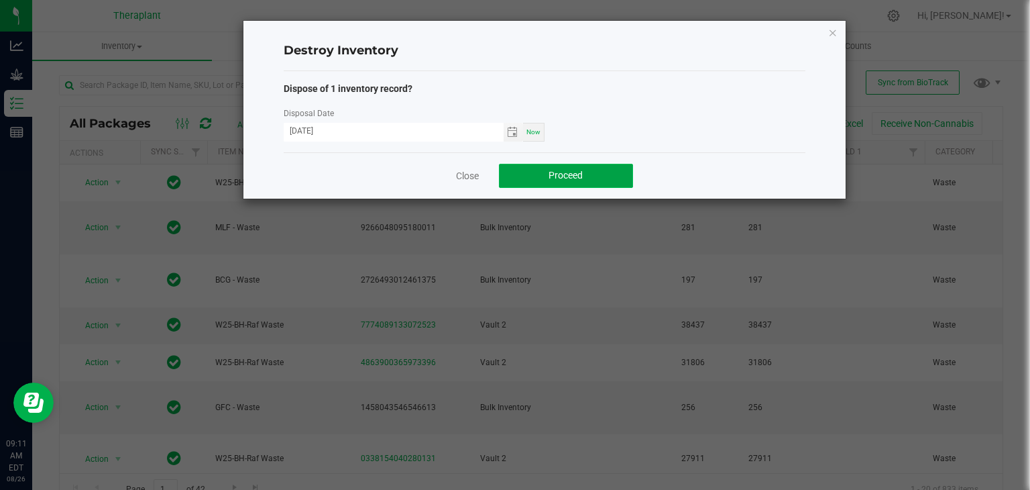
click at [531, 181] on button "Proceed" at bounding box center [566, 176] width 134 height 24
click at [465, 175] on link "Close" at bounding box center [467, 175] width 23 height 13
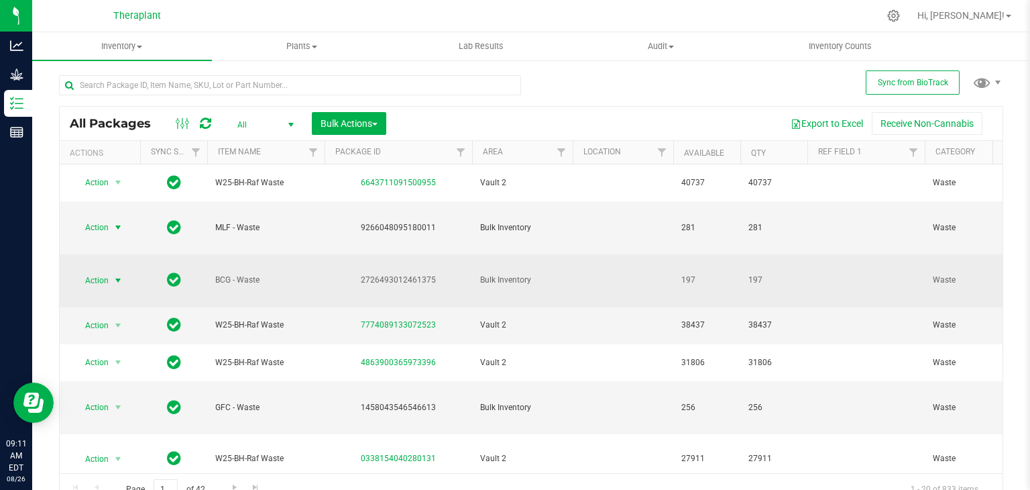
click at [115, 275] on span "select" at bounding box center [118, 280] width 11 height 11
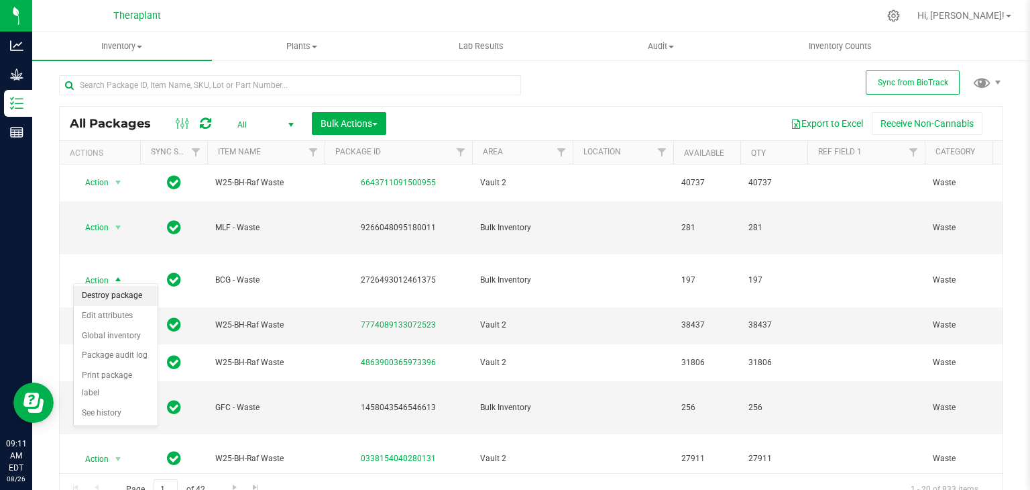
click at [113, 298] on li "Destroy package" at bounding box center [116, 296] width 84 height 20
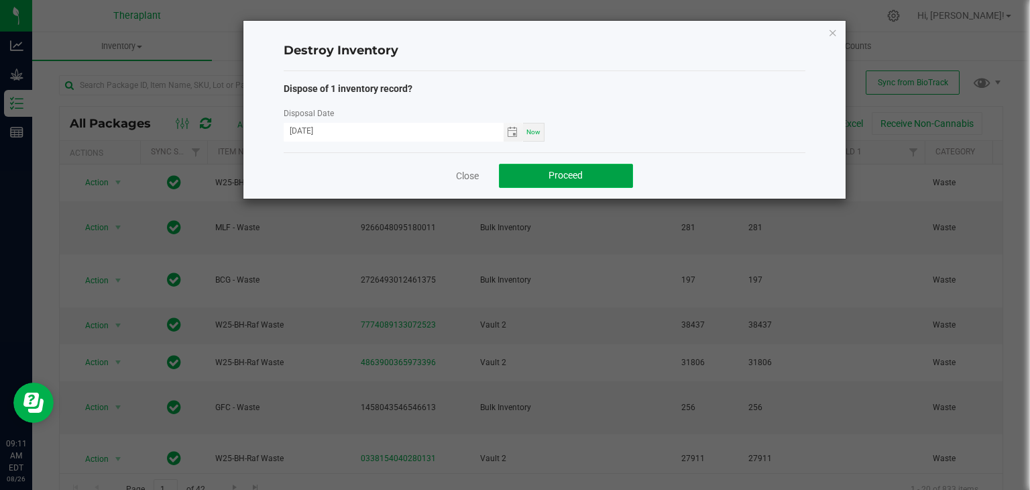
click at [573, 170] on span "Proceed" at bounding box center [566, 175] width 34 height 11
click at [479, 180] on div "Close Proceed" at bounding box center [545, 175] width 522 height 46
click at [458, 170] on link "Close" at bounding box center [467, 175] width 23 height 13
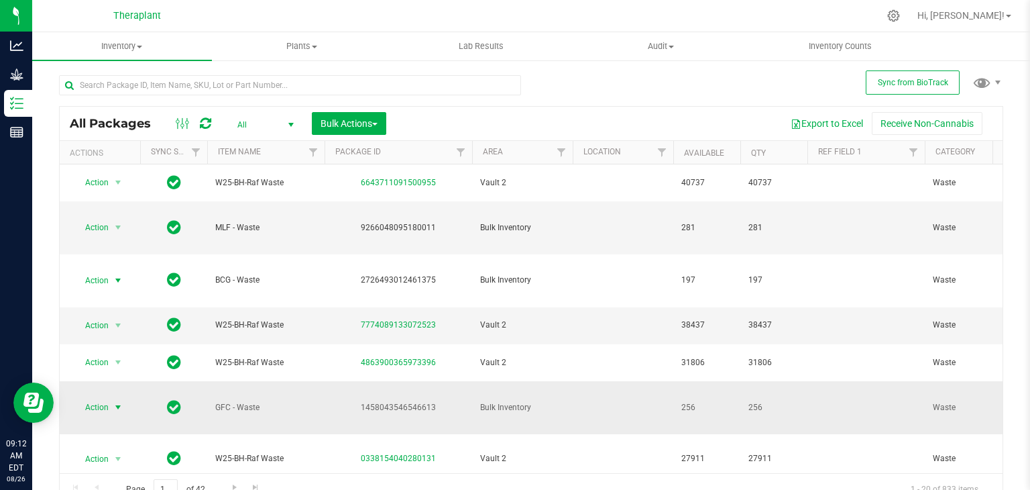
click at [94, 398] on span "Action" at bounding box center [91, 407] width 36 height 19
click at [141, 272] on li "Destroy package" at bounding box center [116, 268] width 84 height 20
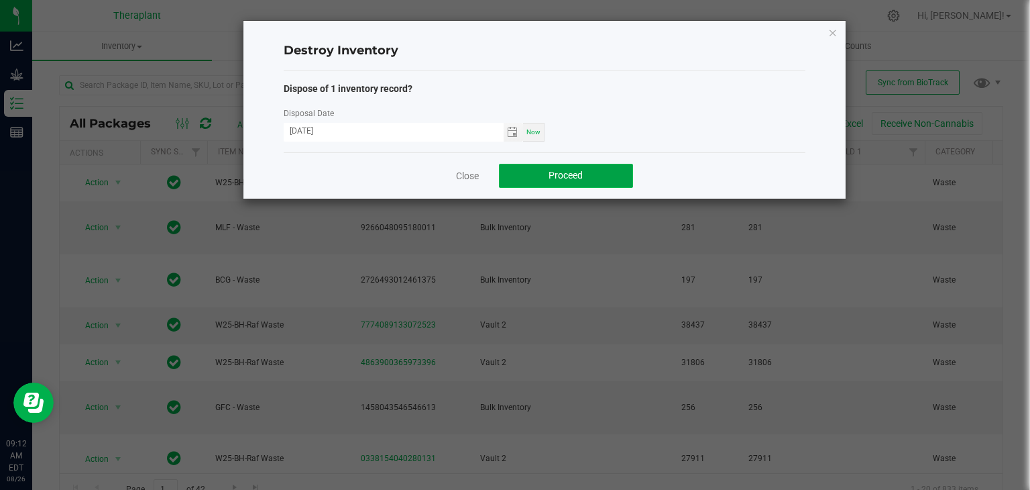
click at [564, 170] on span "Proceed" at bounding box center [566, 175] width 34 height 11
click at [465, 170] on link "Close" at bounding box center [467, 175] width 23 height 13
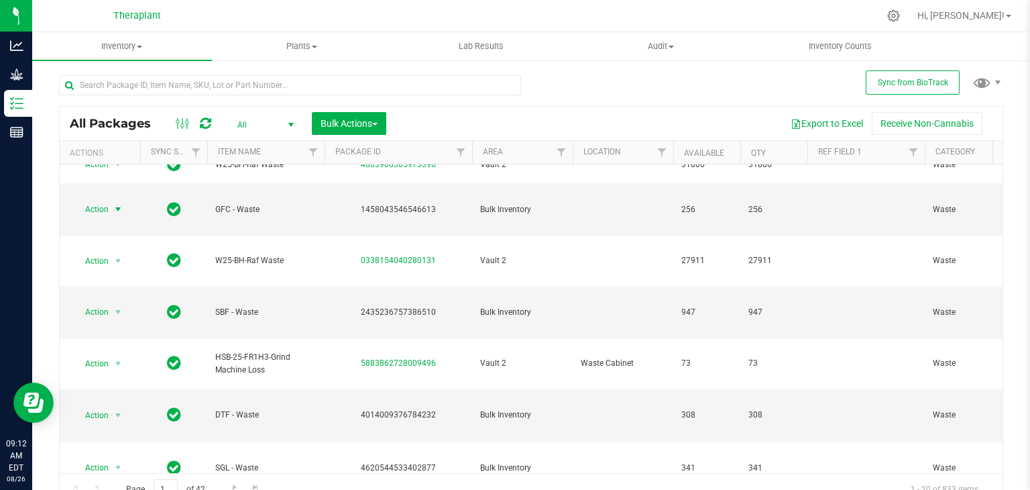
scroll to position [198, 0]
click at [120, 306] on span "select" at bounding box center [118, 311] width 11 height 11
click at [119, 302] on li "Destroy package" at bounding box center [116, 296] width 84 height 20
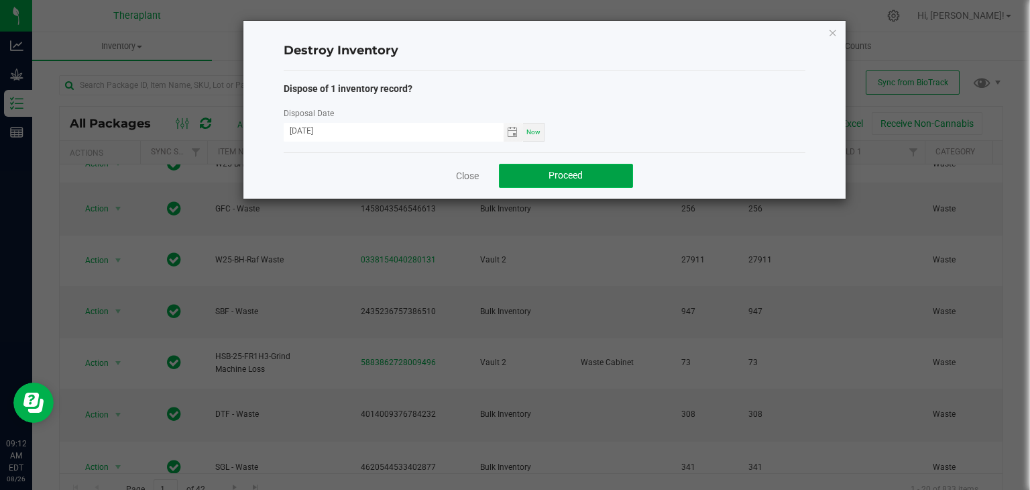
click at [583, 174] on button "Proceed" at bounding box center [566, 176] width 134 height 24
click at [453, 176] on div "Close Proceed" at bounding box center [545, 175] width 522 height 46
click at [469, 176] on link "Close" at bounding box center [467, 175] width 23 height 13
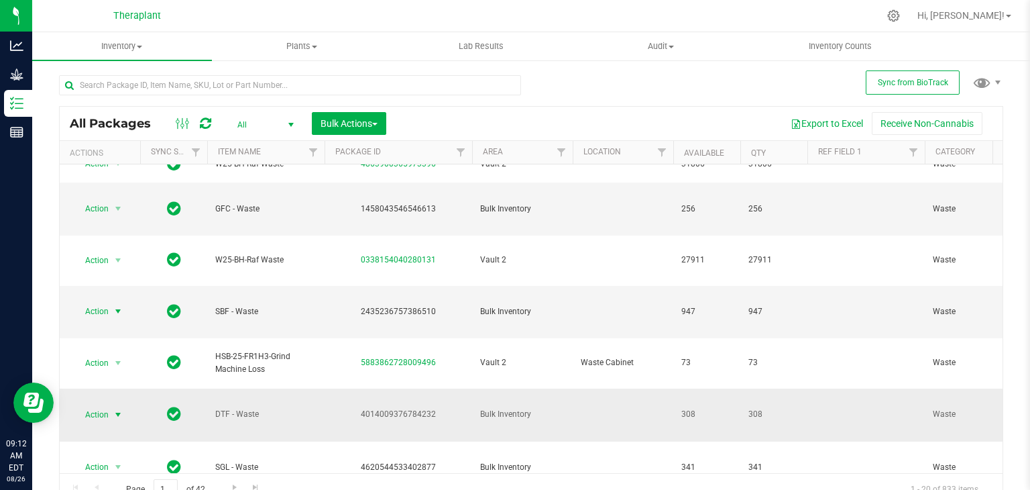
click at [120, 409] on span "select" at bounding box center [118, 414] width 11 height 11
click at [141, 247] on li "Destroy package" at bounding box center [116, 243] width 84 height 20
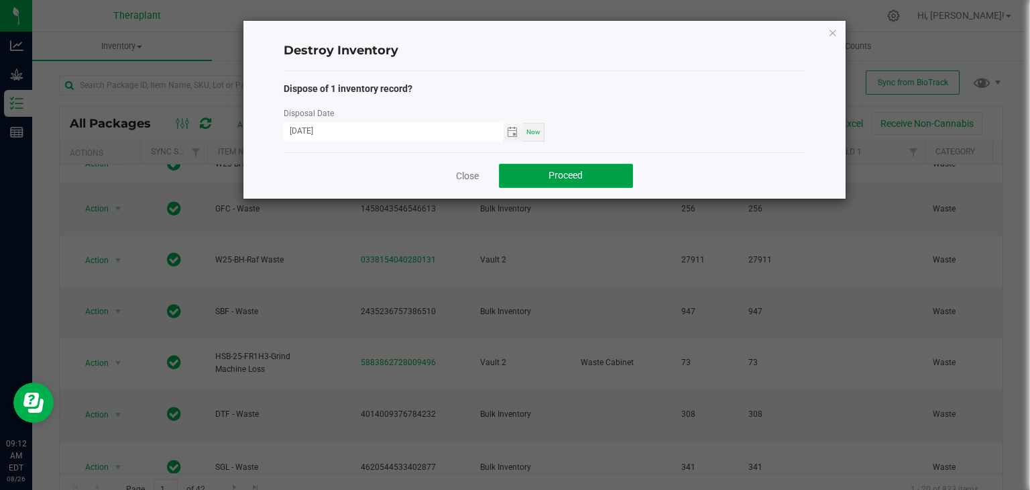
click at [551, 180] on span "Proceed" at bounding box center [566, 175] width 34 height 11
click at [458, 174] on link "Close" at bounding box center [467, 175] width 23 height 13
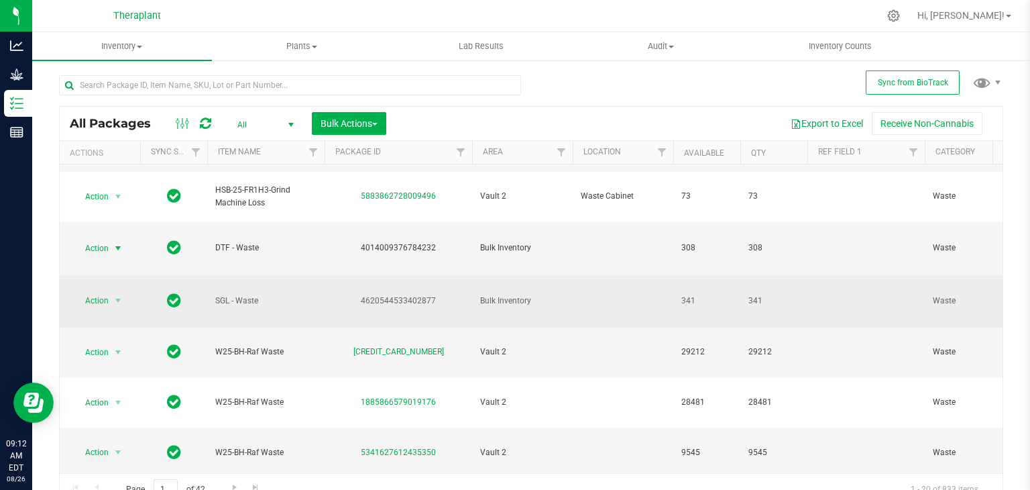
scroll to position [367, 0]
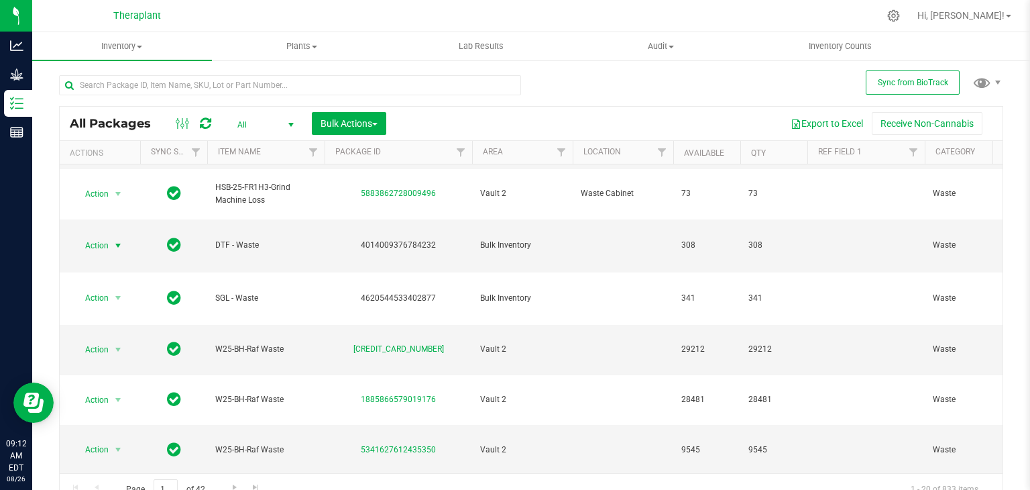
click at [129, 271] on li "Destroy package" at bounding box center [116, 272] width 84 height 20
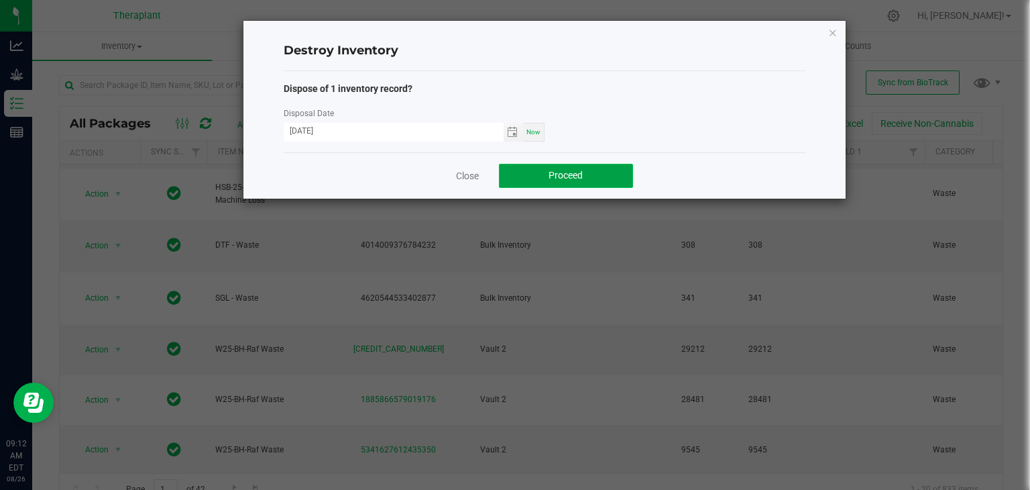
click at [534, 180] on button "Proceed" at bounding box center [566, 176] width 134 height 24
click at [475, 180] on link "Close" at bounding box center [467, 175] width 23 height 13
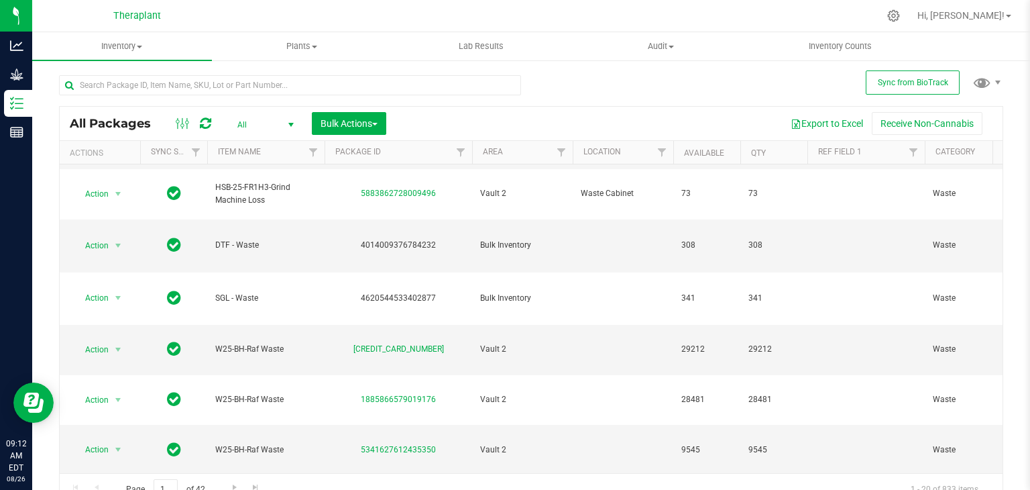
click at [201, 125] on icon at bounding box center [205, 123] width 11 height 13
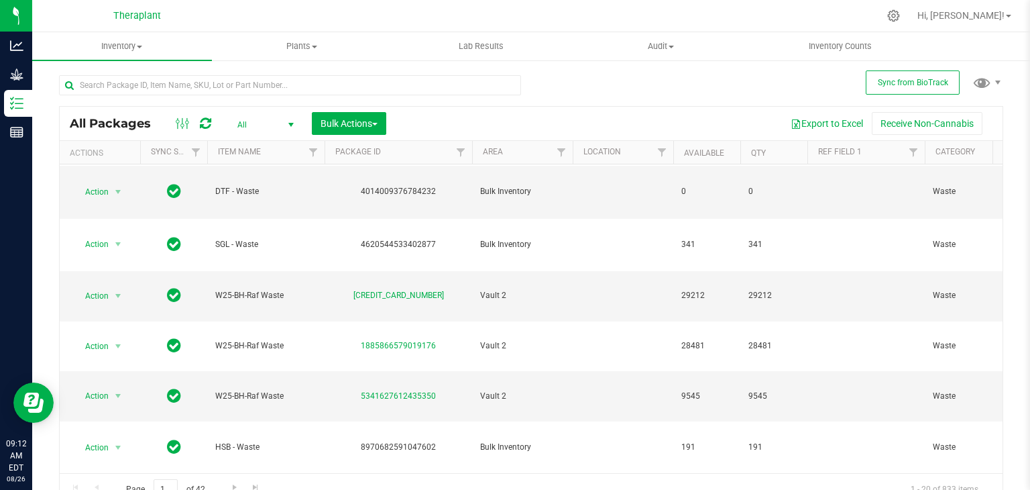
scroll to position [426, 0]
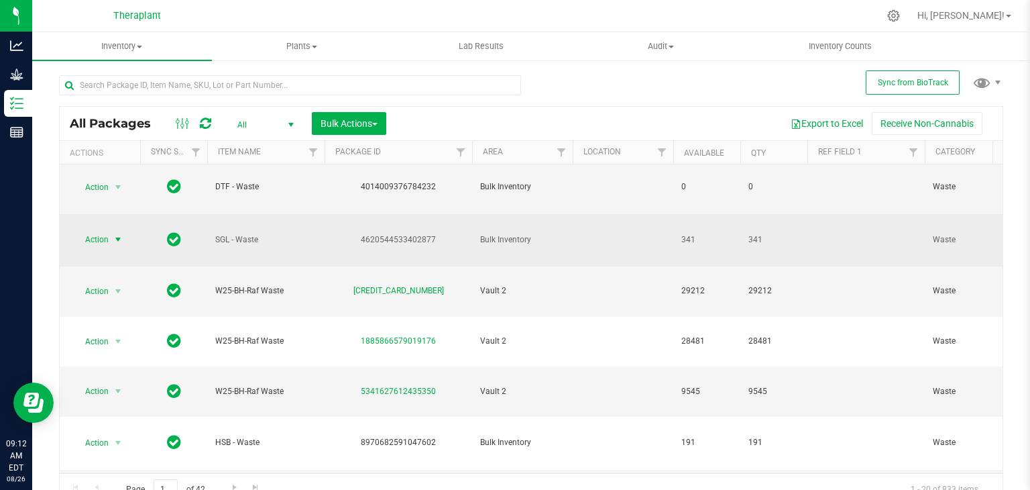
click at [111, 230] on span "select" at bounding box center [118, 239] width 17 height 19
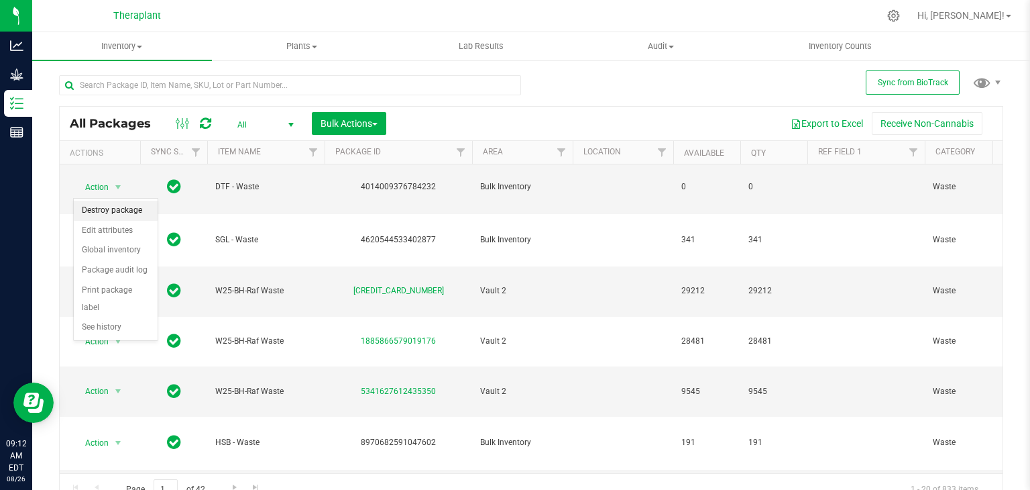
click at [111, 213] on li "Destroy package" at bounding box center [116, 211] width 84 height 20
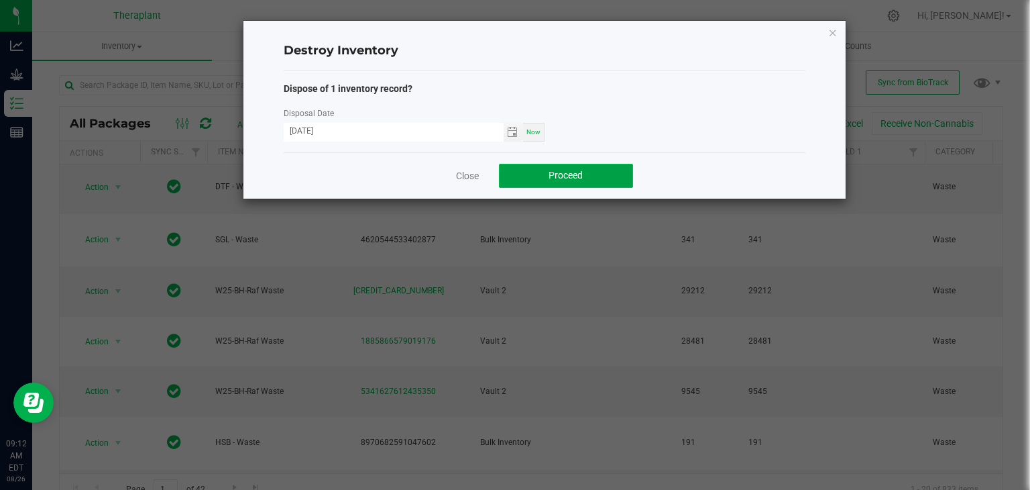
click at [579, 173] on span "Proceed" at bounding box center [566, 175] width 34 height 11
click at [459, 176] on link "Close" at bounding box center [467, 175] width 23 height 13
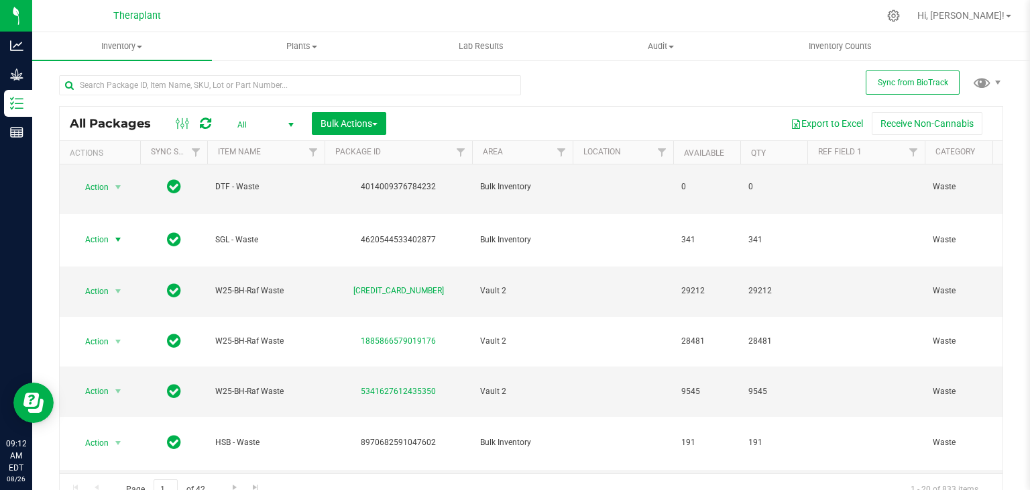
click at [202, 129] on icon at bounding box center [205, 123] width 11 height 13
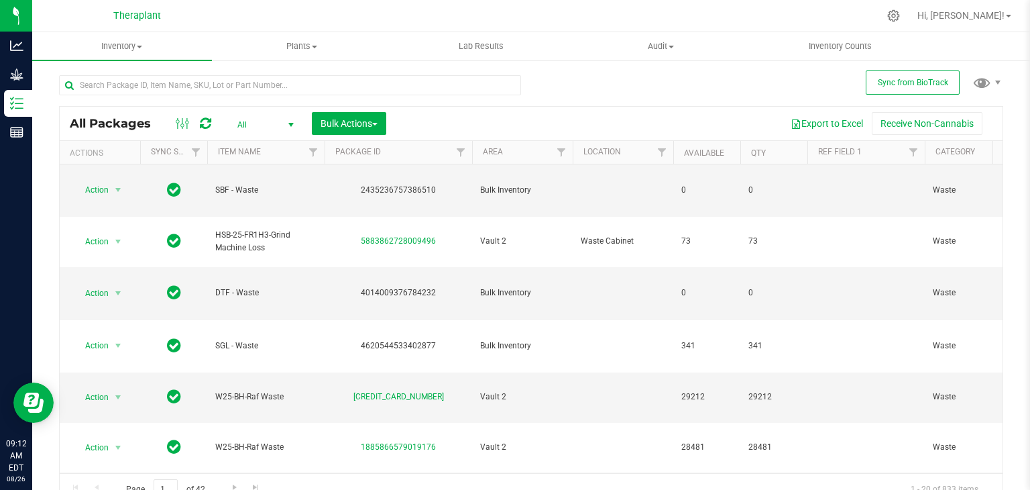
scroll to position [302, 0]
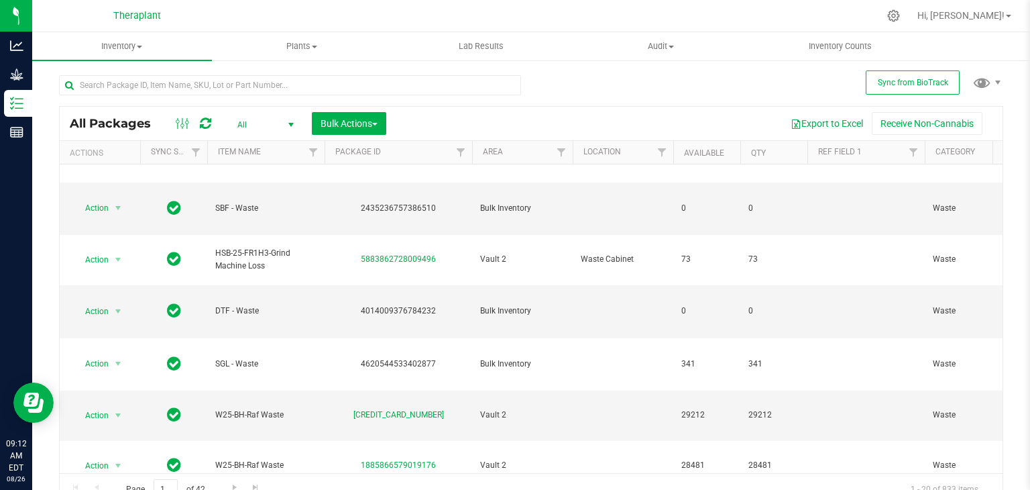
click at [204, 123] on icon at bounding box center [205, 123] width 11 height 13
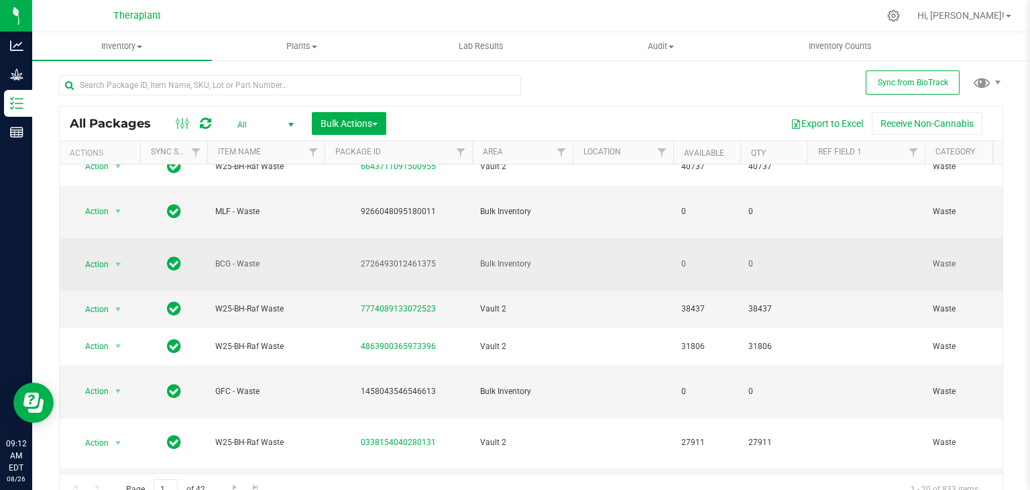
scroll to position [10, 0]
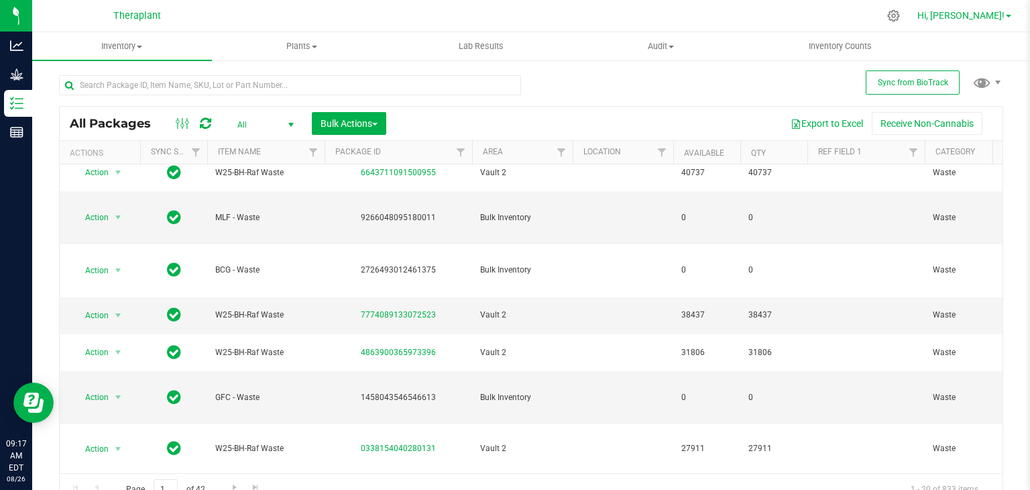
click at [998, 20] on span "Hi, [PERSON_NAME]!" at bounding box center [960, 15] width 87 height 11
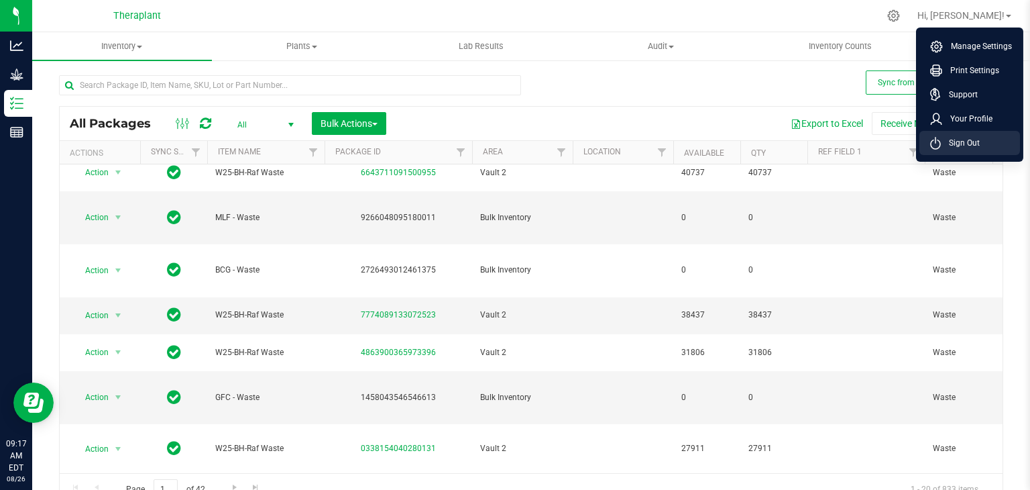
click at [966, 143] on span "Sign Out" at bounding box center [960, 142] width 39 height 13
